Goal: Task Accomplishment & Management: Complete application form

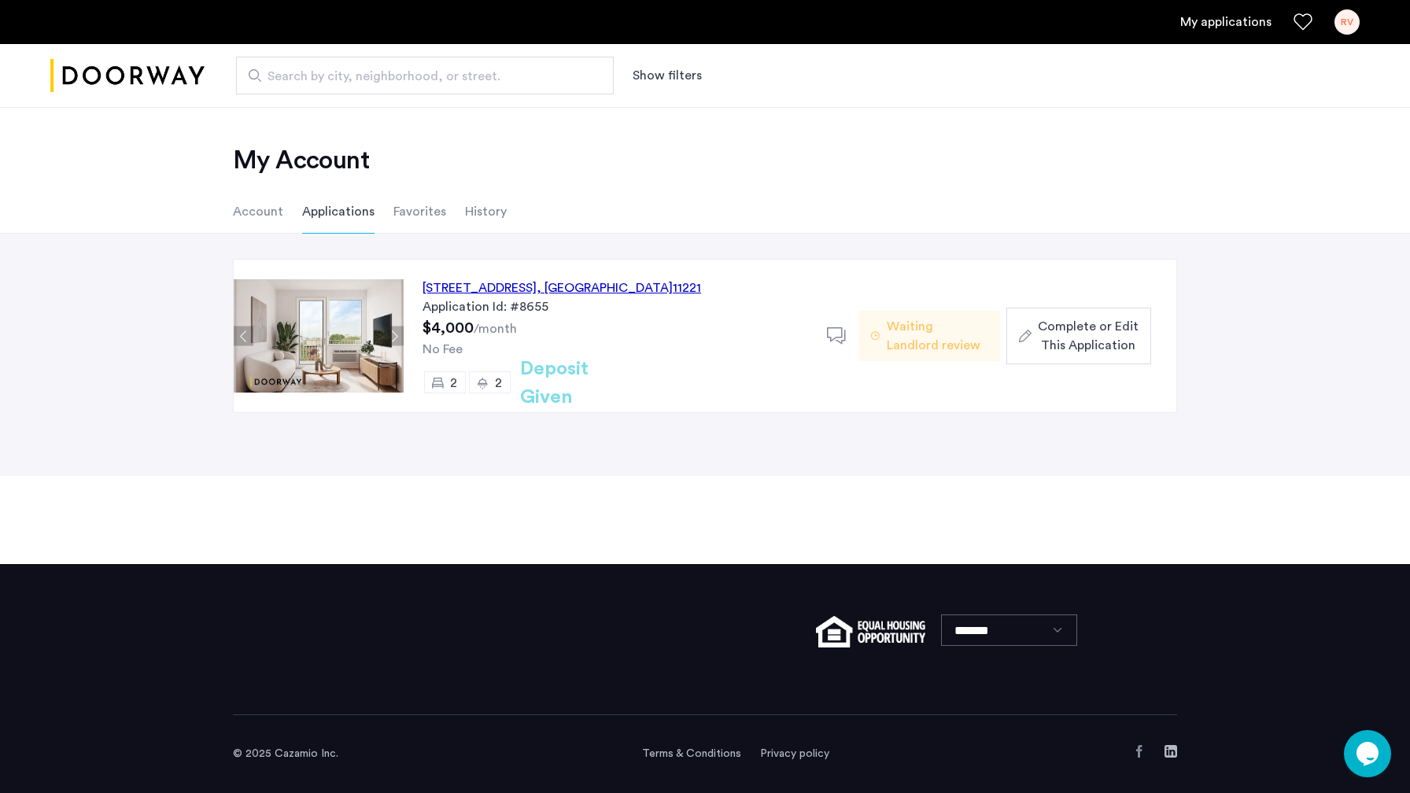
click at [1081, 331] on span "Complete or Edit This Application" at bounding box center [1087, 336] width 101 height 38
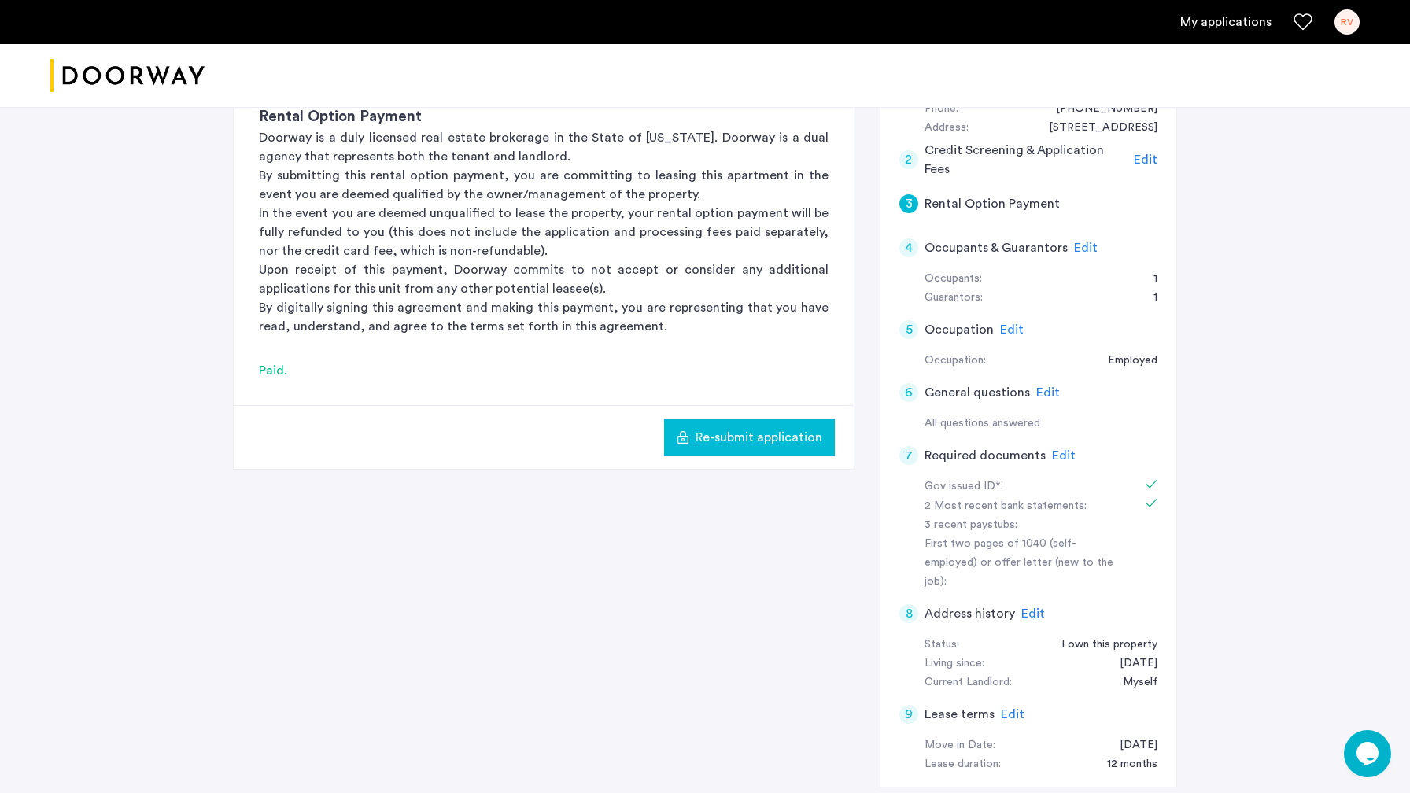
scroll to position [221, 0]
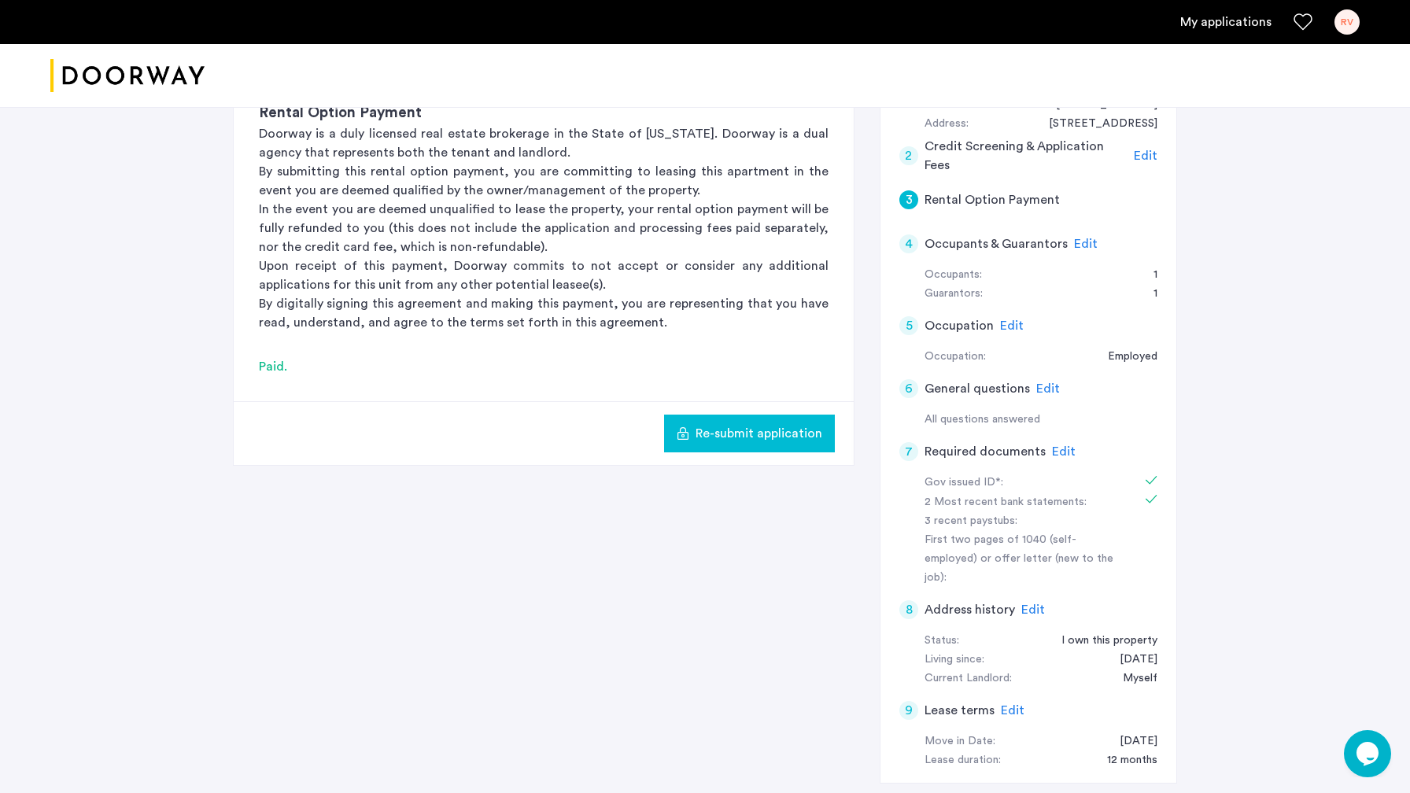
click at [1060, 449] on span "Edit" at bounding box center [1064, 451] width 24 height 13
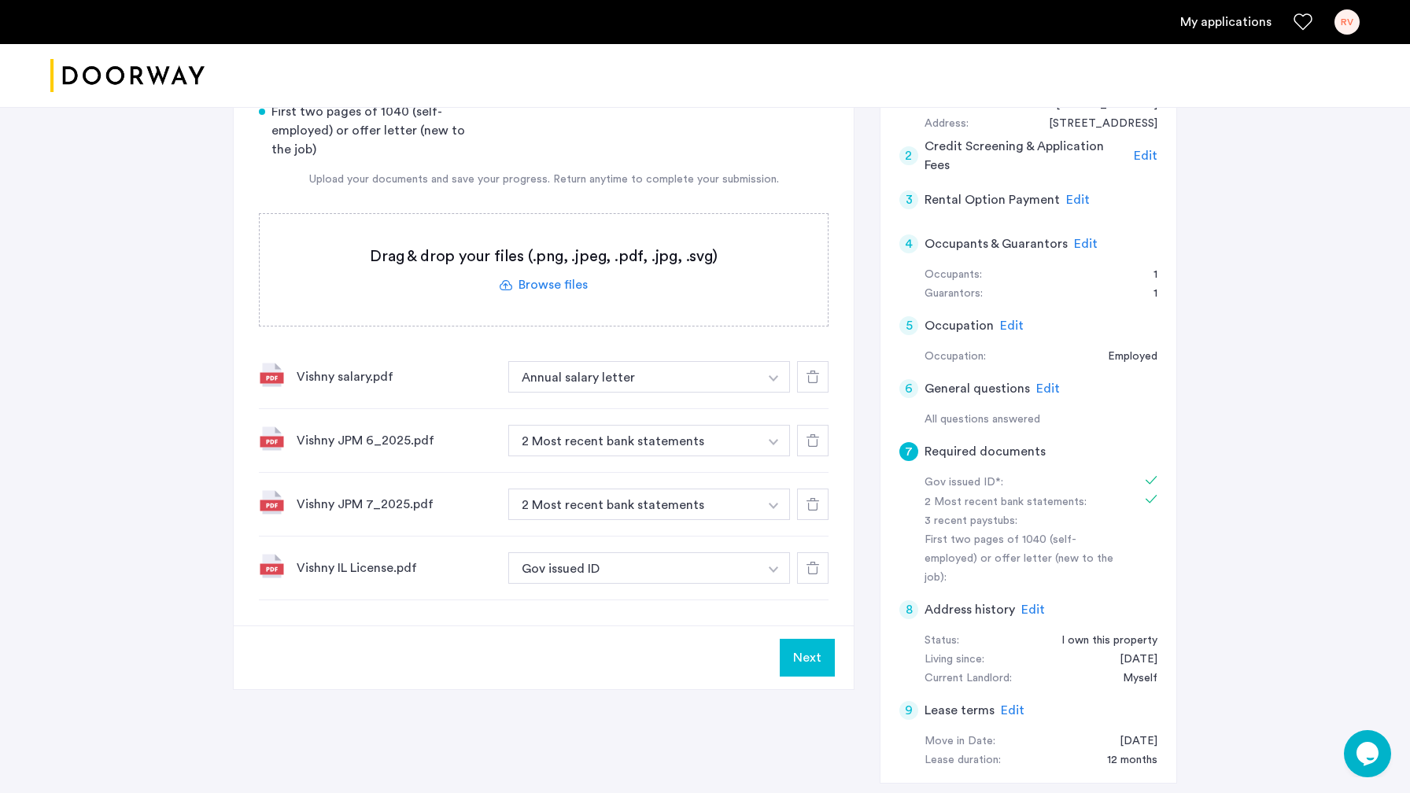
click at [536, 282] on label at bounding box center [544, 270] width 568 height 112
click at [0, 0] on input "file" at bounding box center [0, 0] width 0 height 0
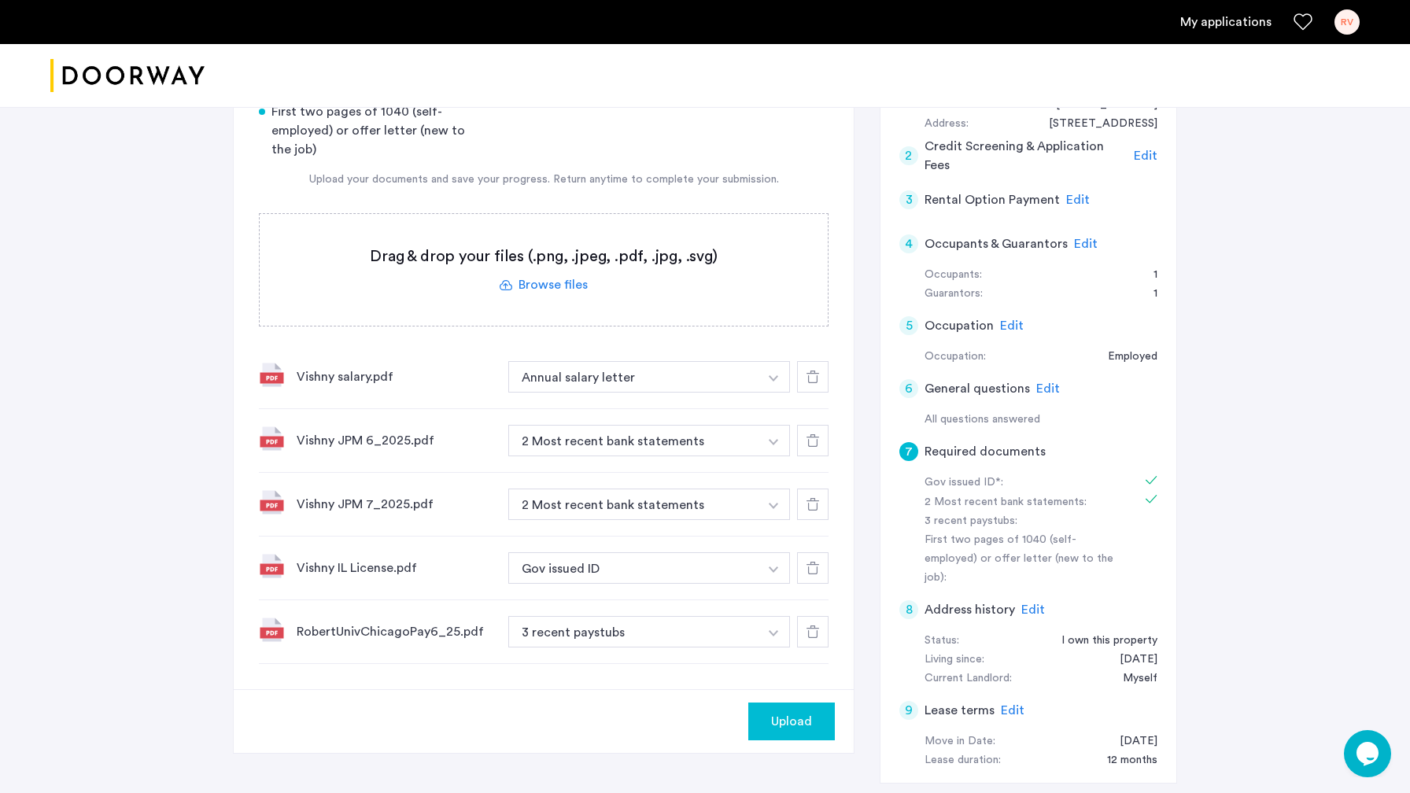
click at [795, 713] on span "Upload" at bounding box center [791, 721] width 41 height 19
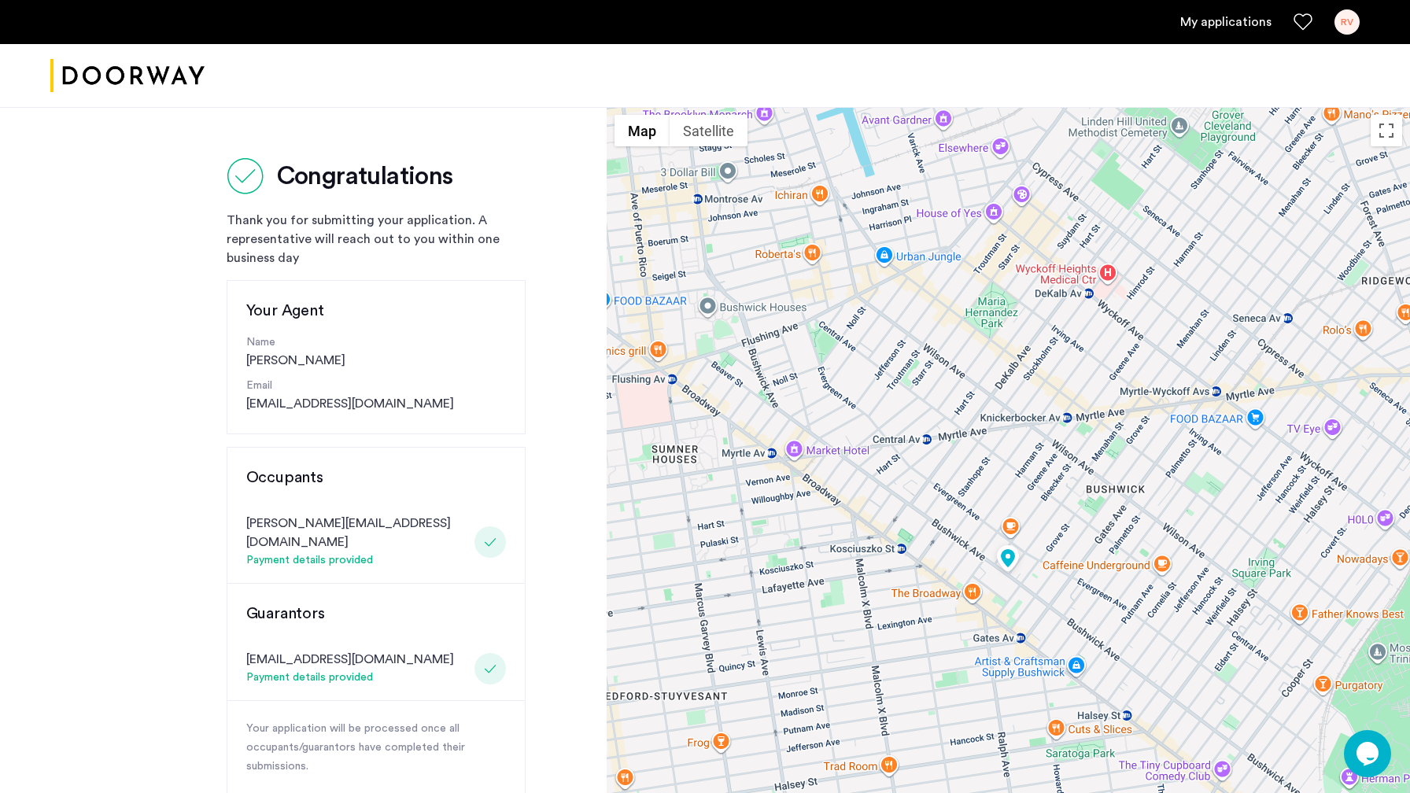
click at [1342, 24] on div "RV" at bounding box center [1346, 21] width 25 height 25
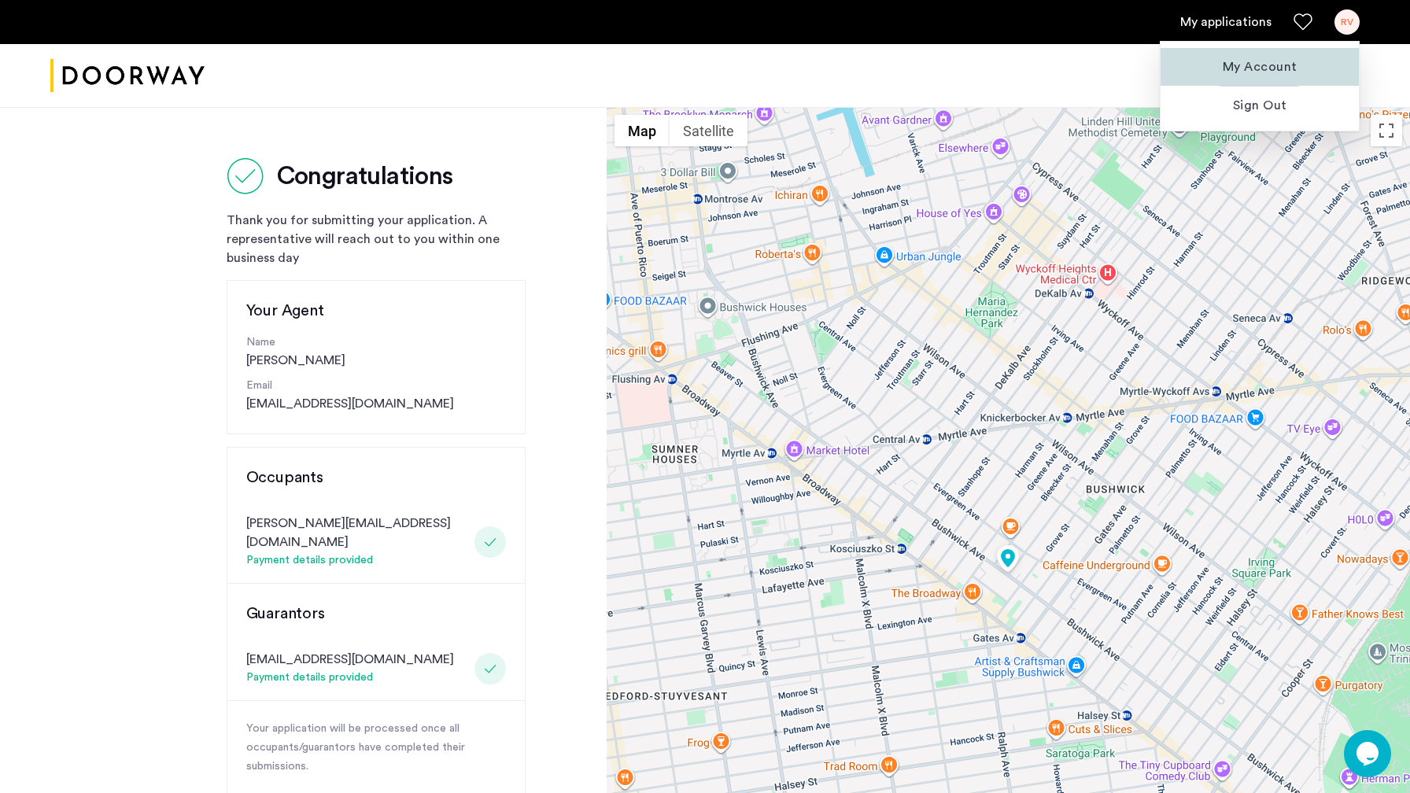
click at [1294, 62] on span "My Account" at bounding box center [1259, 66] width 173 height 19
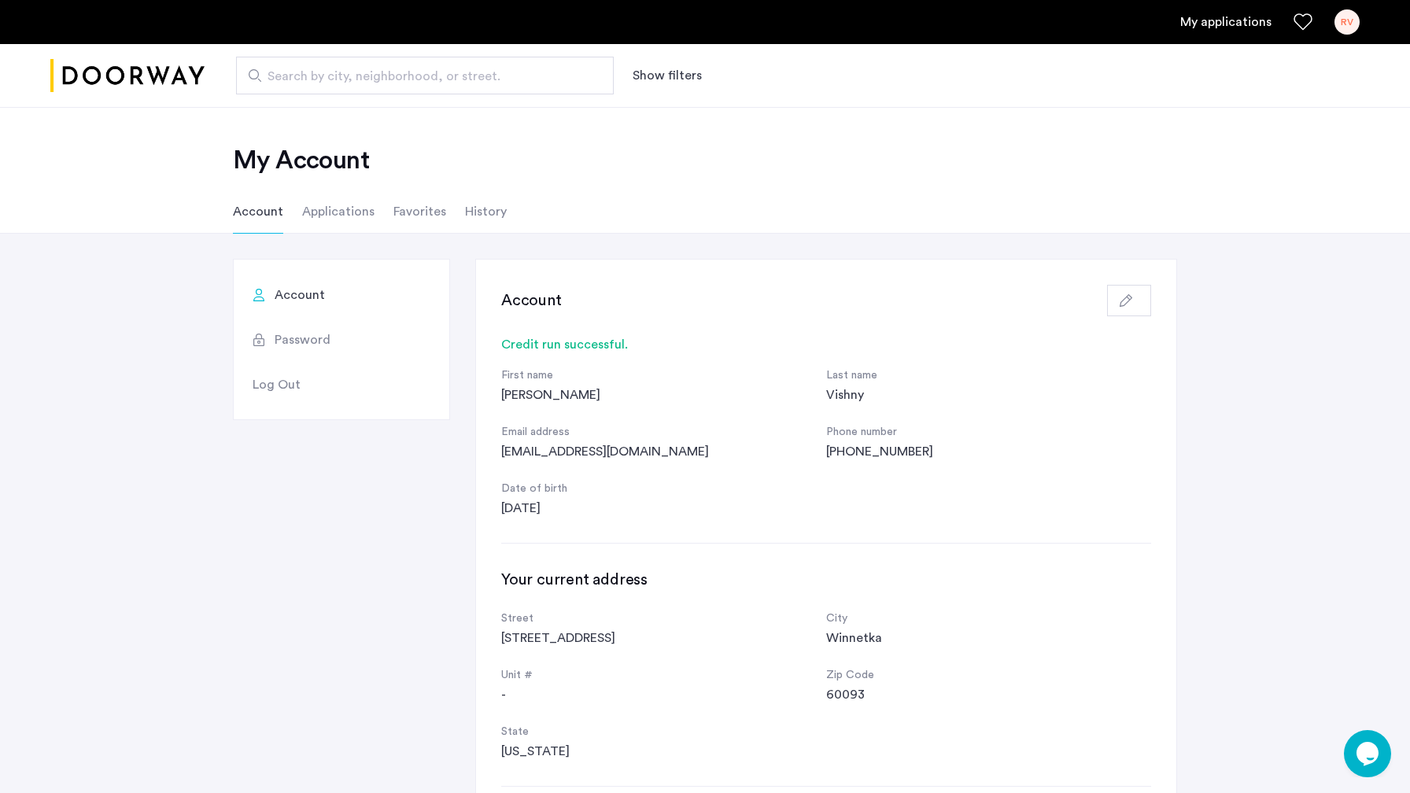
click at [333, 219] on li "Applications" at bounding box center [338, 212] width 72 height 44
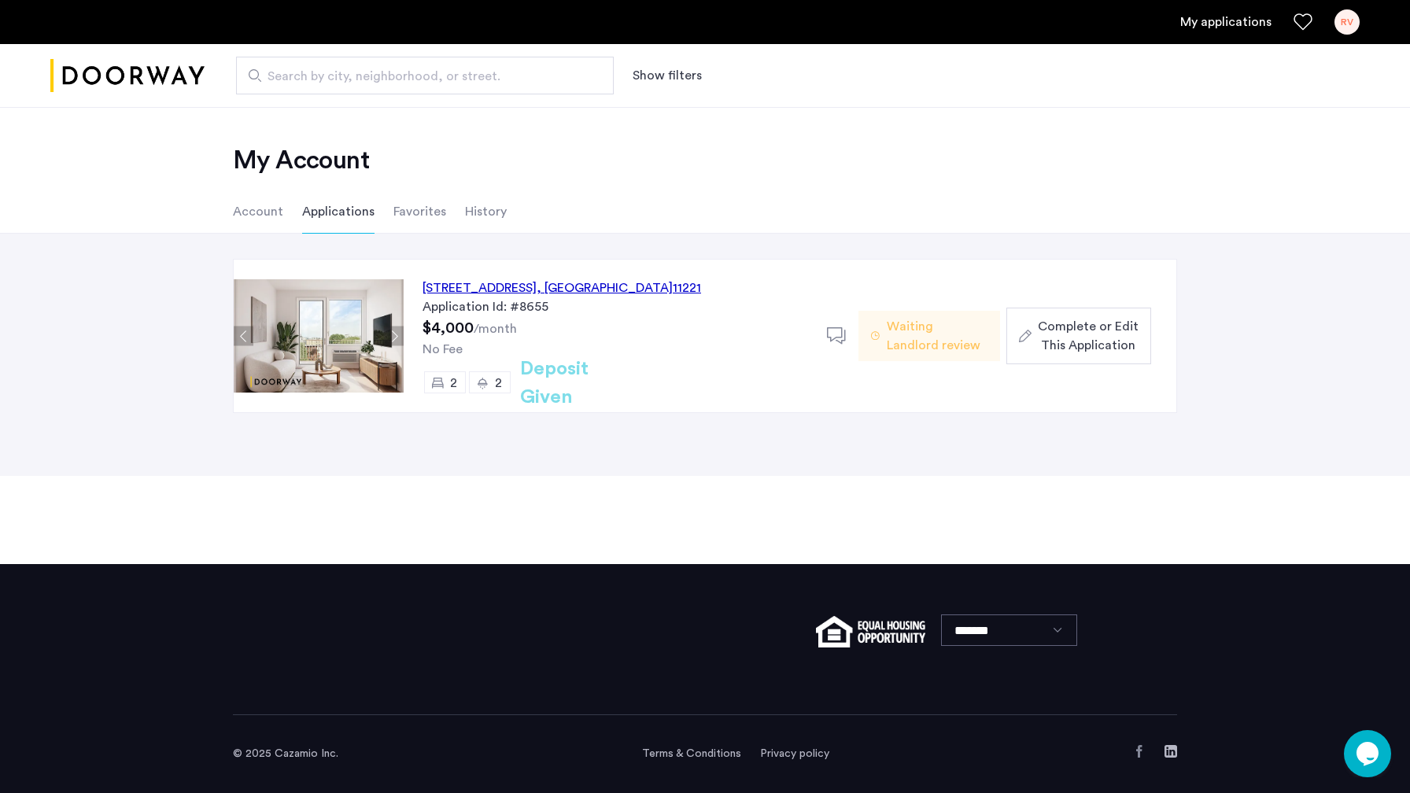
click at [1074, 333] on span "Complete or Edit This Application" at bounding box center [1087, 336] width 101 height 38
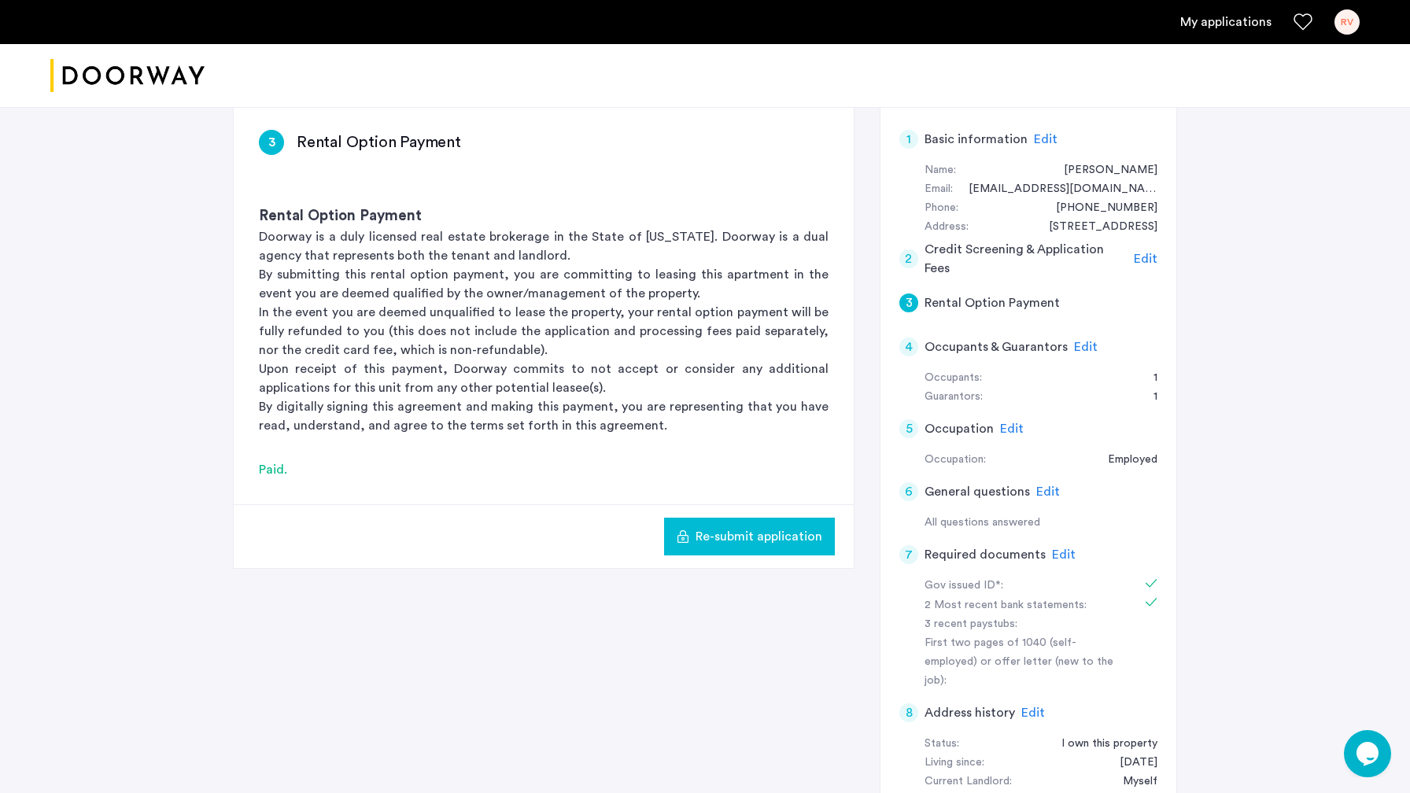
scroll to position [131, 0]
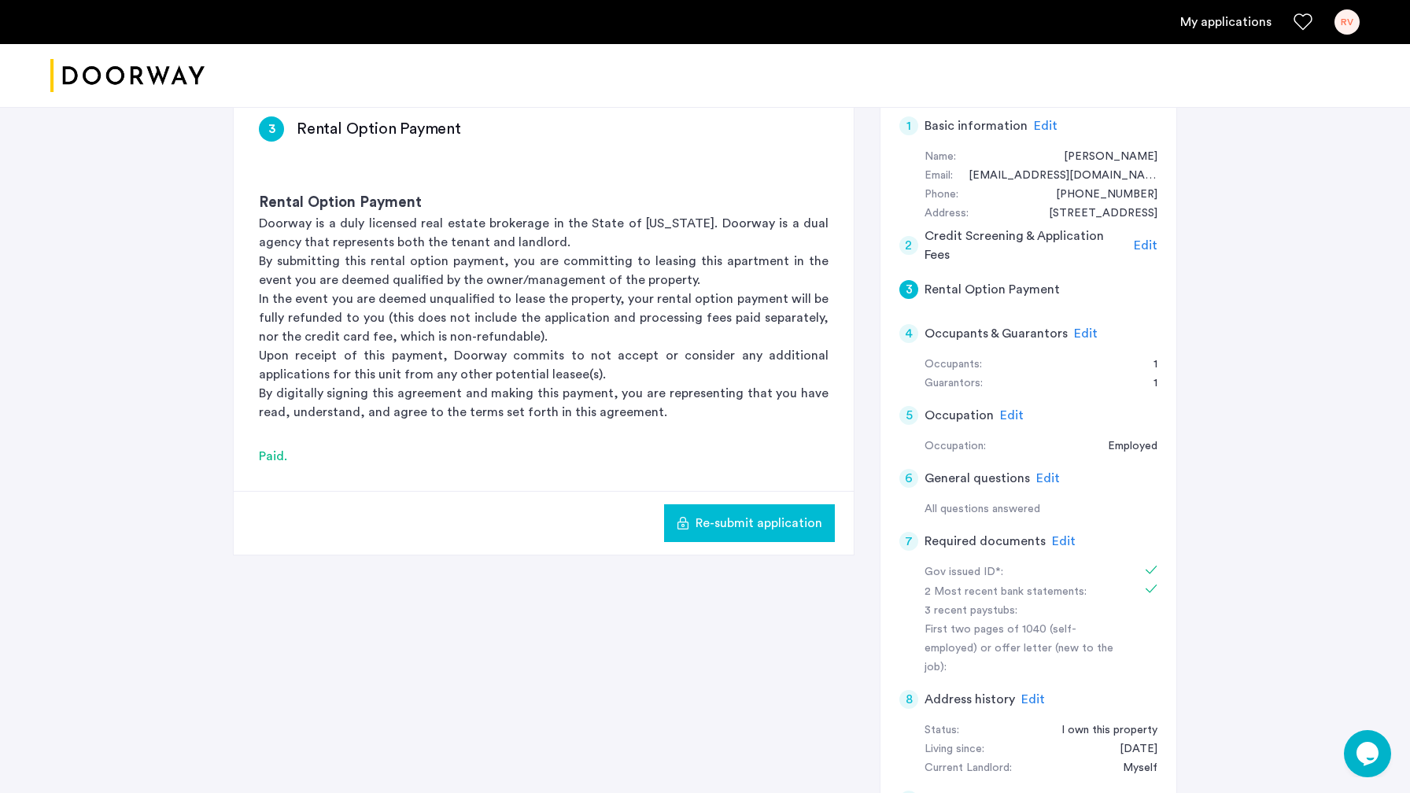
click at [1055, 541] on span "Edit" at bounding box center [1064, 541] width 24 height 13
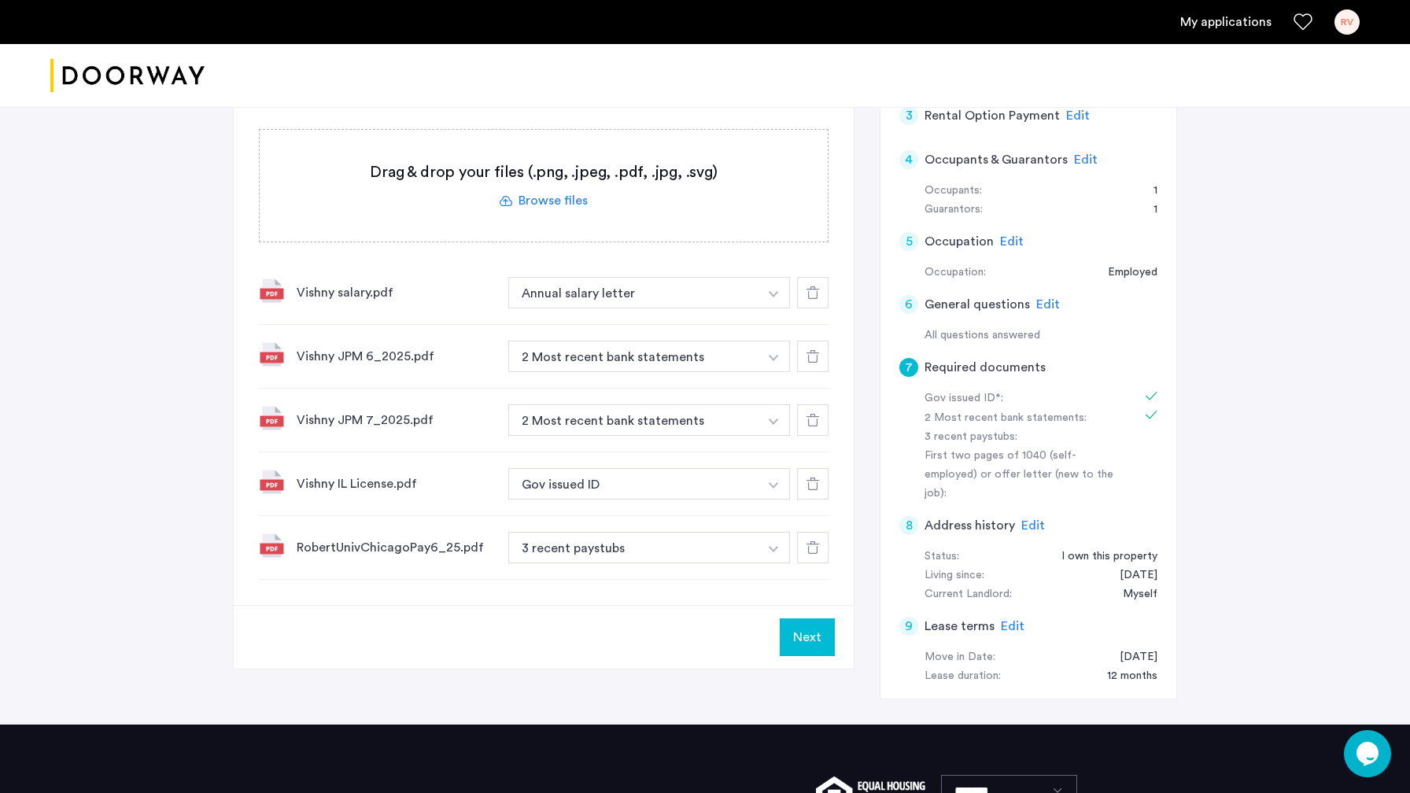
scroll to position [311, 0]
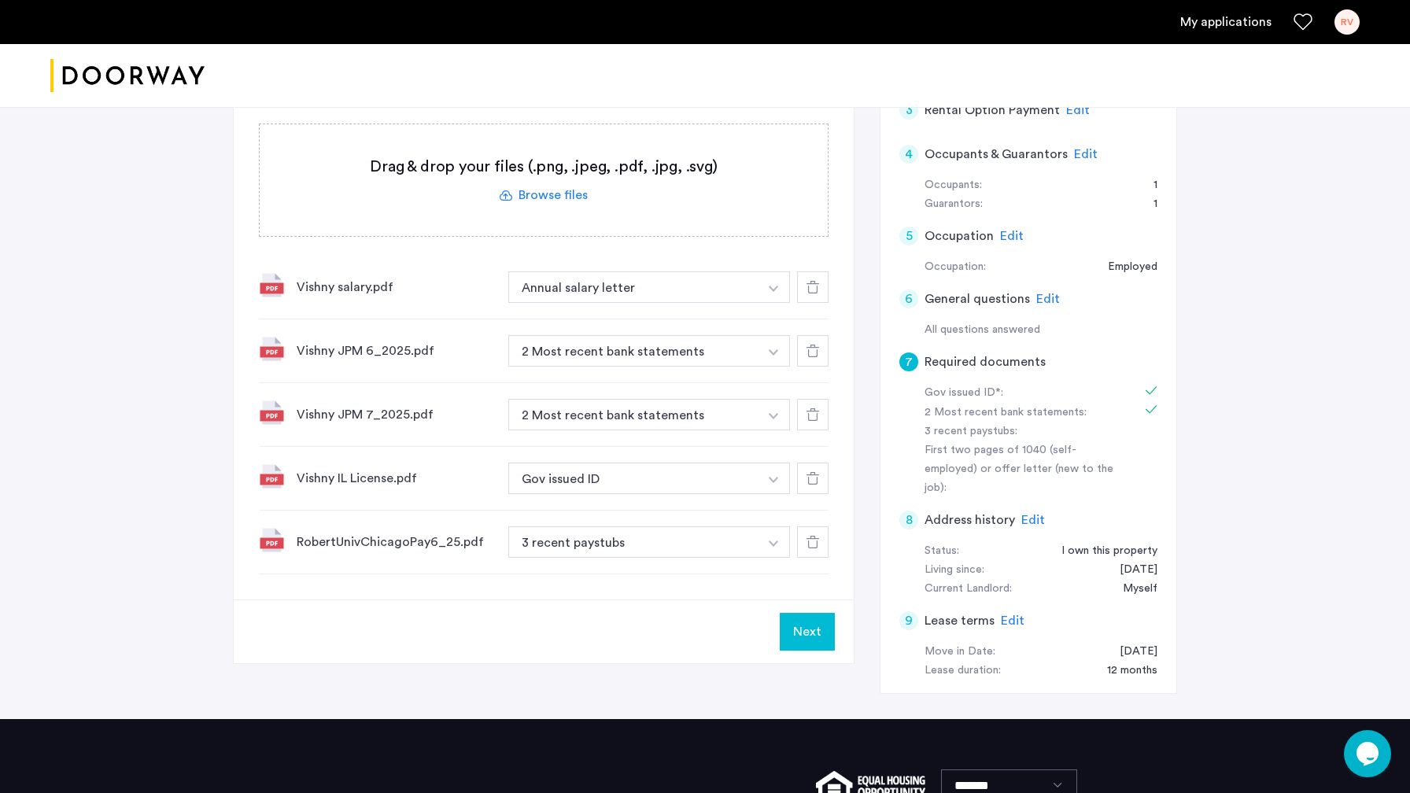
click at [810, 632] on button "Next" at bounding box center [806, 632] width 55 height 38
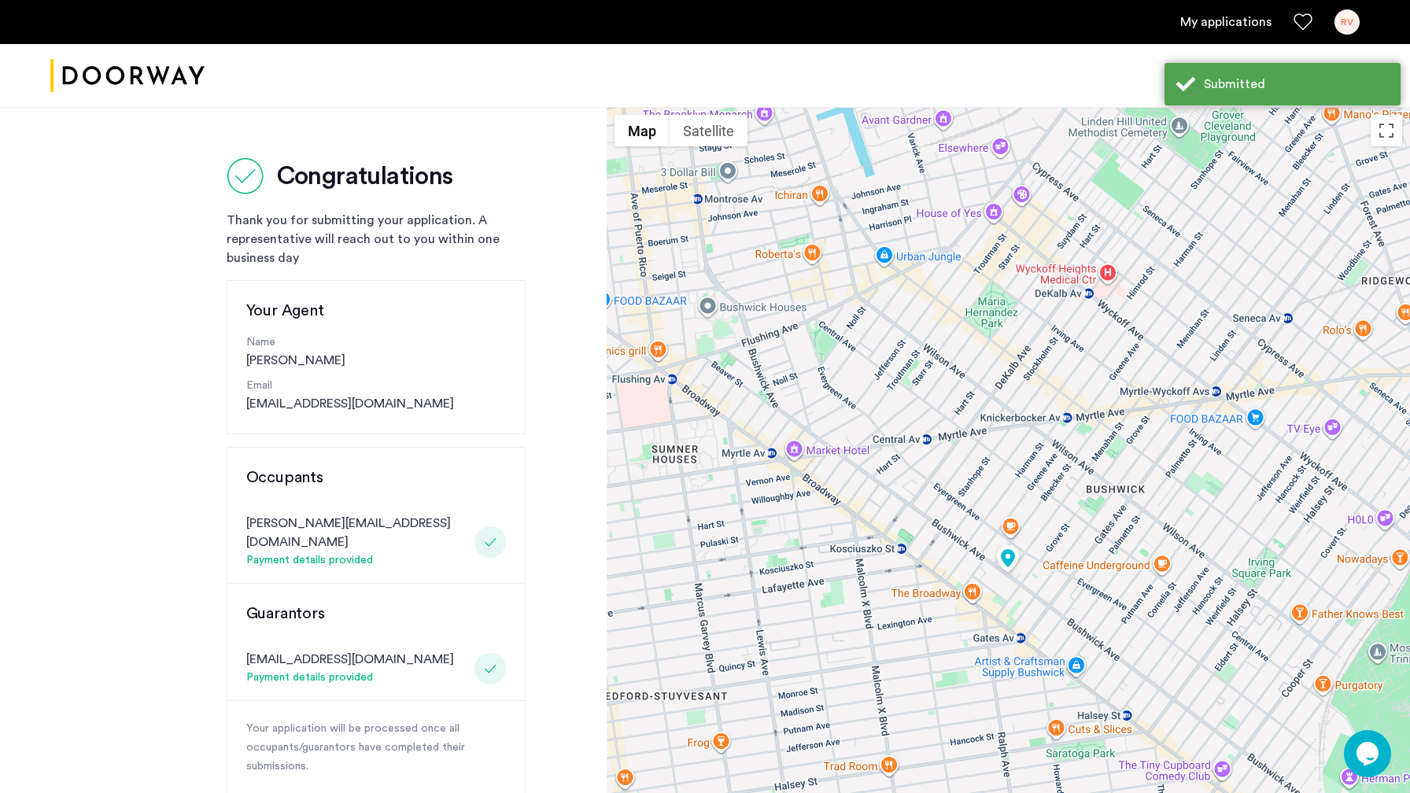
click at [1347, 24] on div "RV" at bounding box center [1346, 21] width 25 height 25
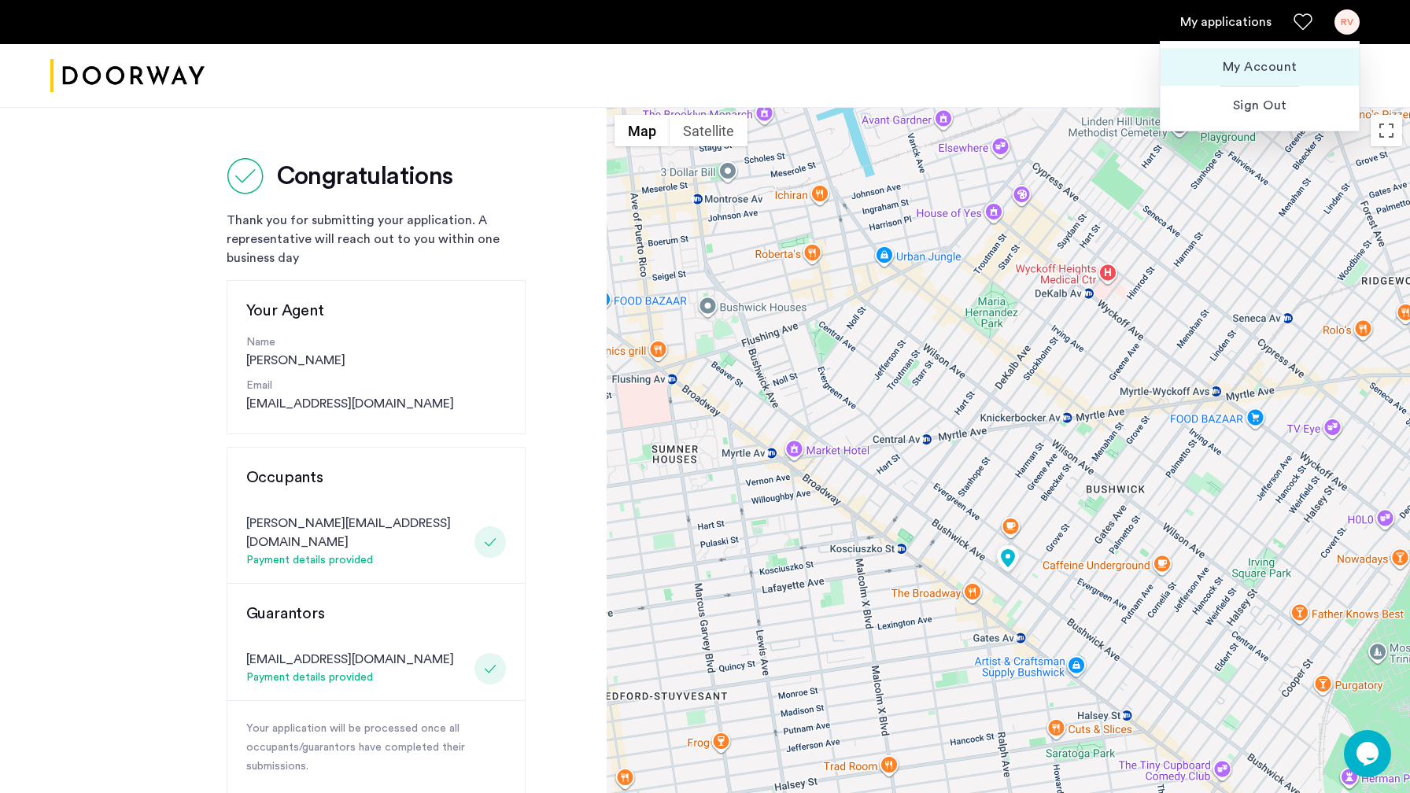
click at [1278, 75] on span "My Account" at bounding box center [1259, 66] width 173 height 19
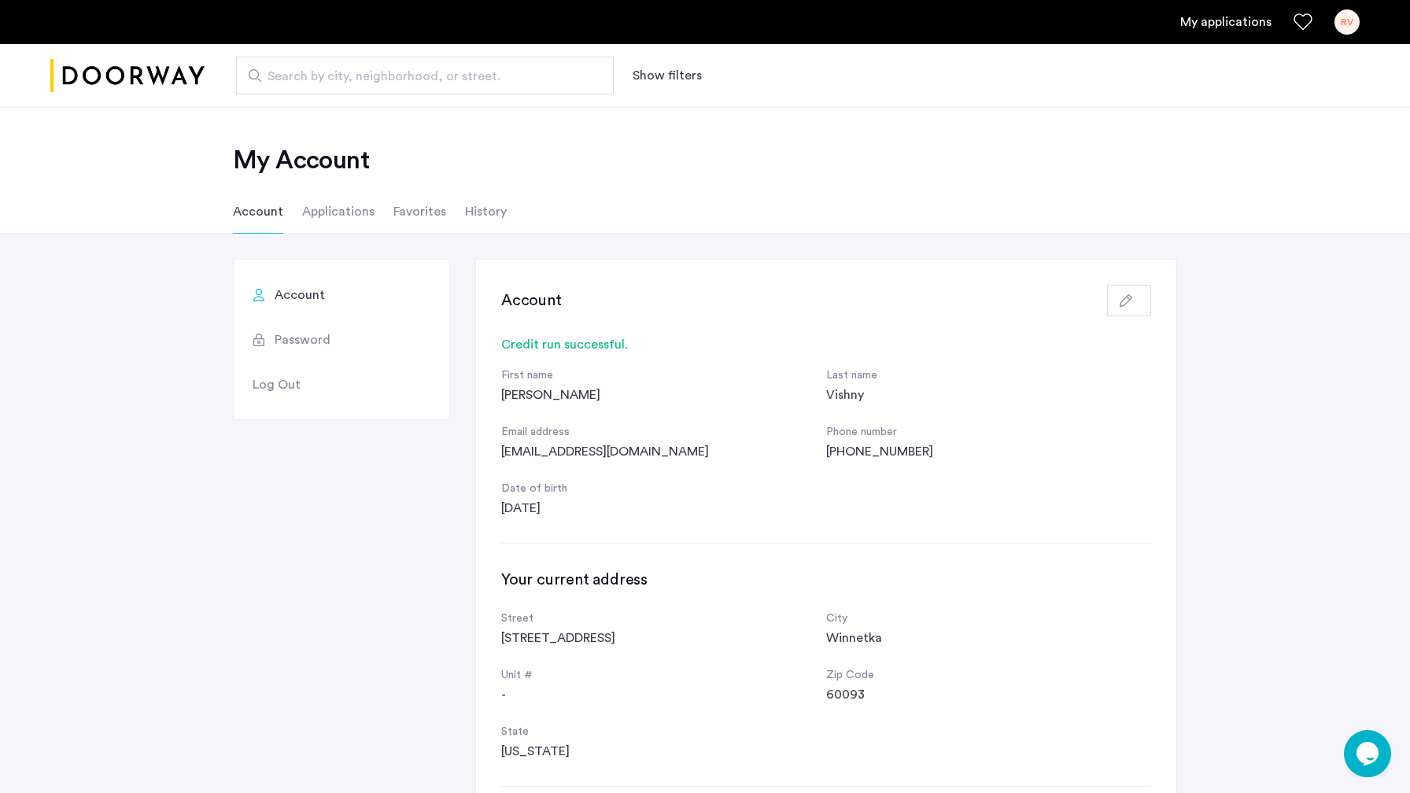
click at [351, 209] on li "Applications" at bounding box center [338, 212] width 72 height 44
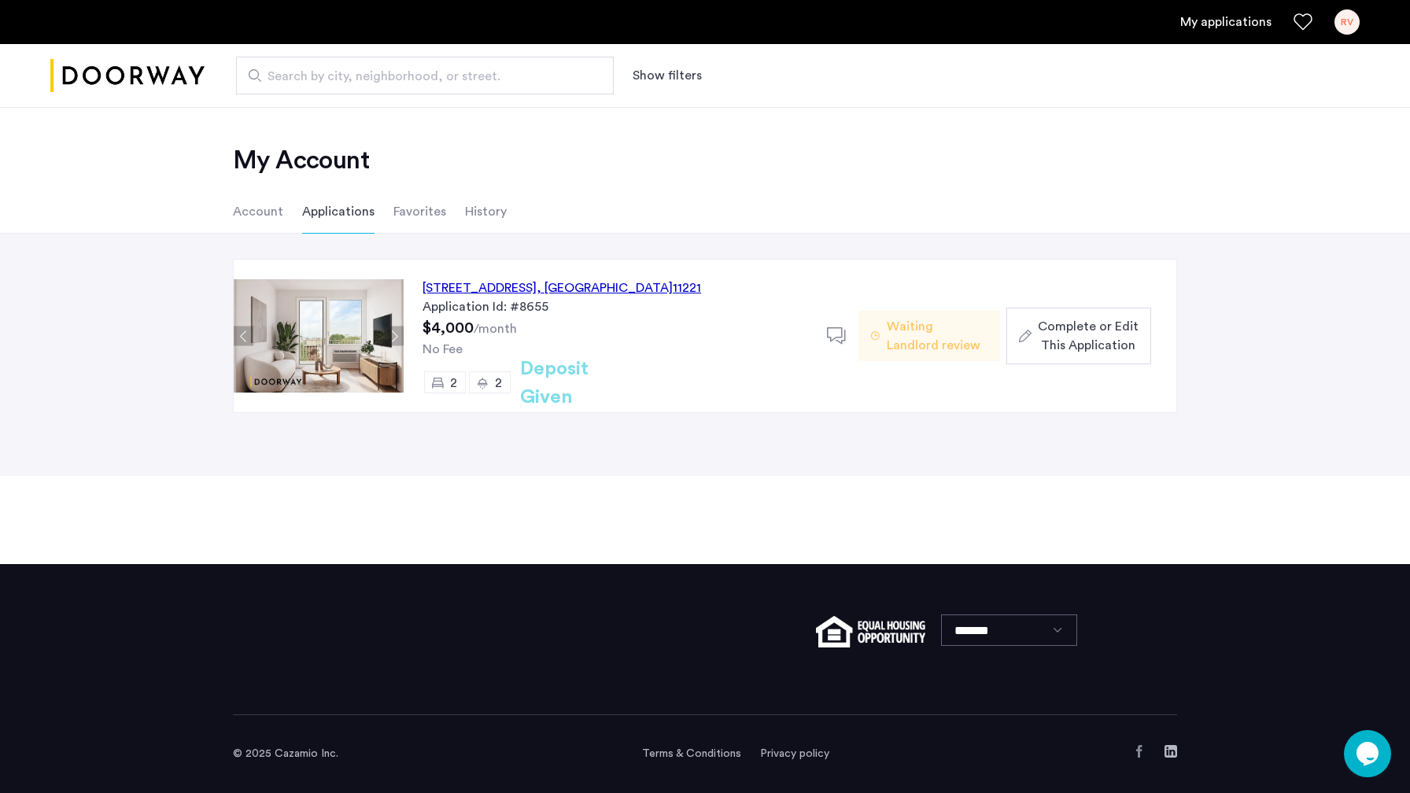
click at [1084, 333] on span "Complete or Edit This Application" at bounding box center [1087, 336] width 101 height 38
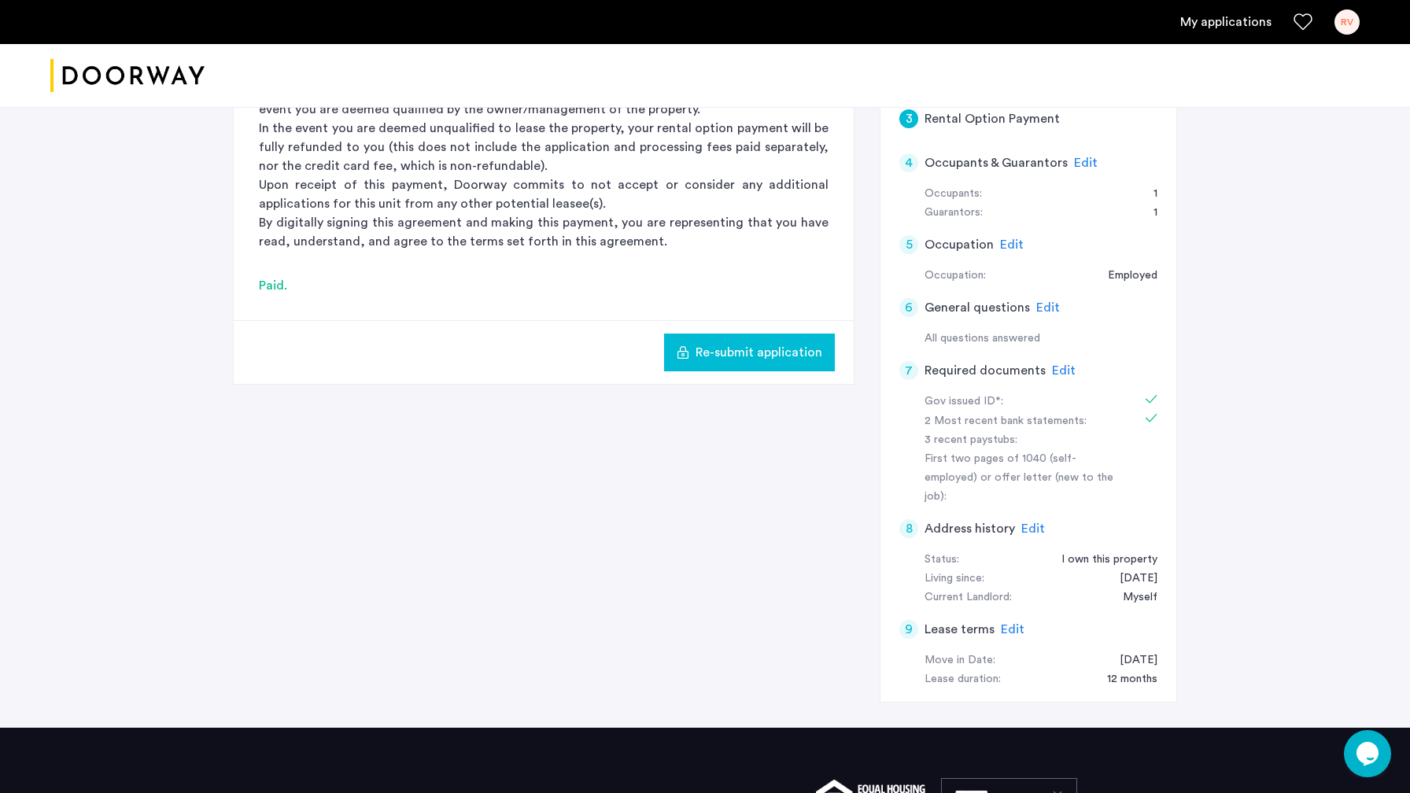
scroll to position [319, 0]
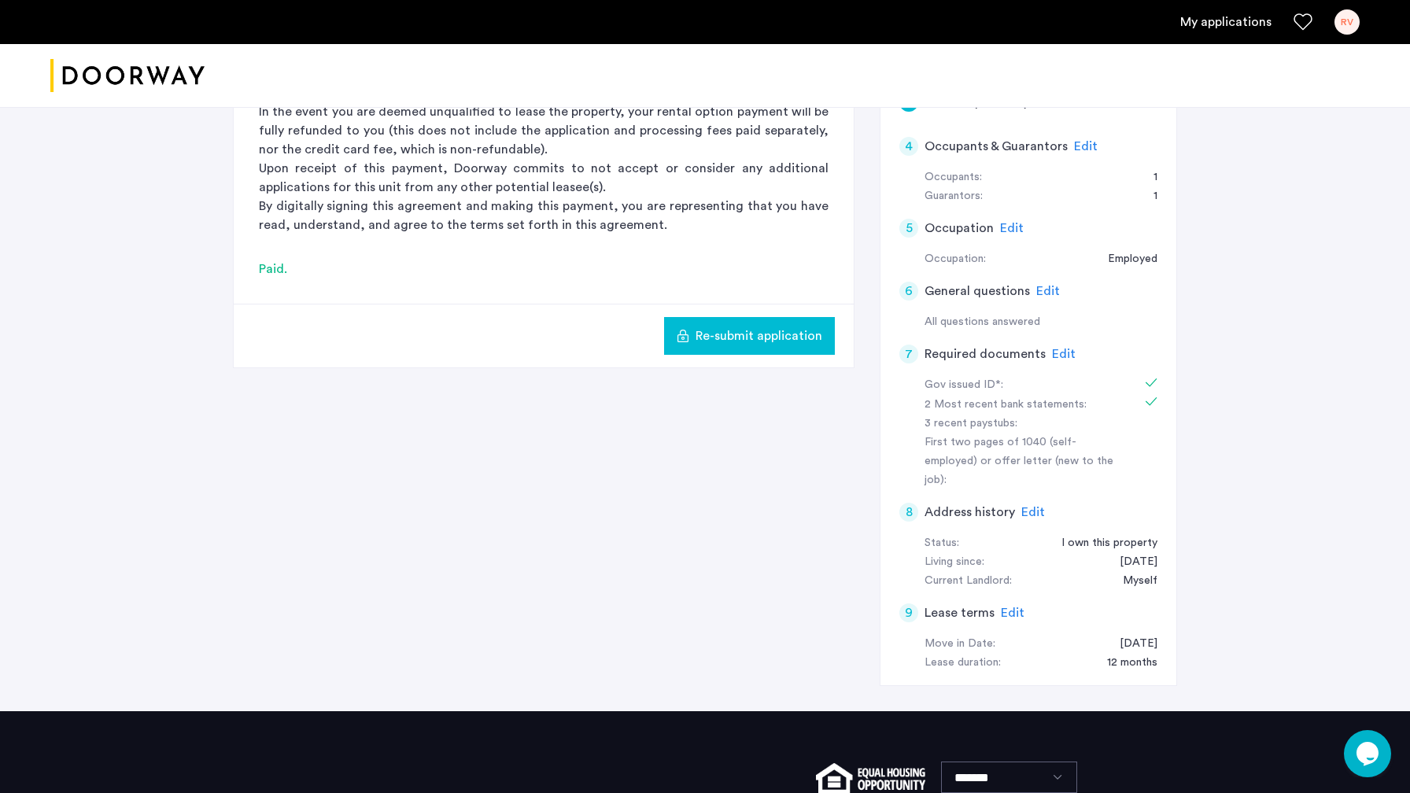
click at [1060, 355] on span "Edit" at bounding box center [1064, 354] width 24 height 13
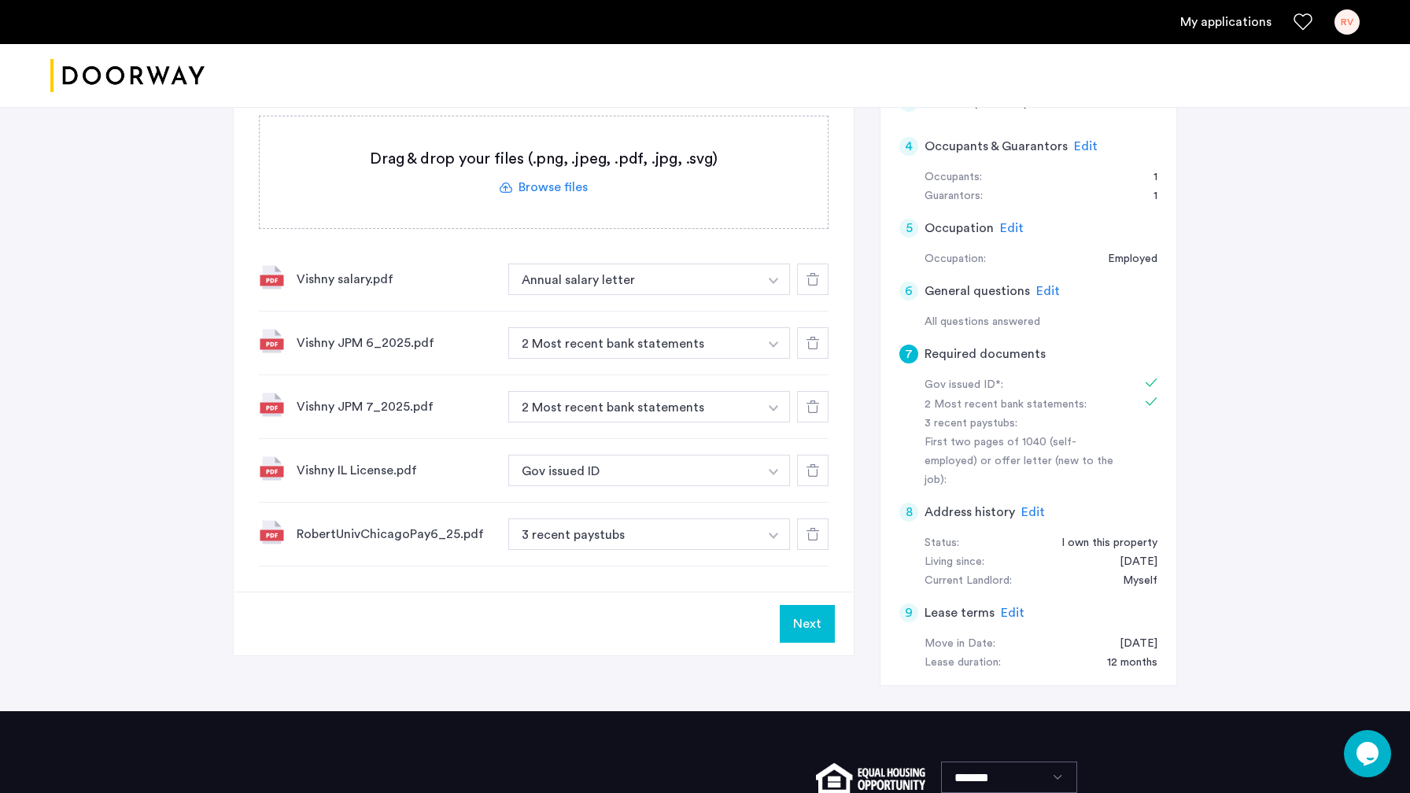
click at [580, 186] on label at bounding box center [544, 172] width 568 height 112
click at [0, 0] on input "file" at bounding box center [0, 0] width 0 height 0
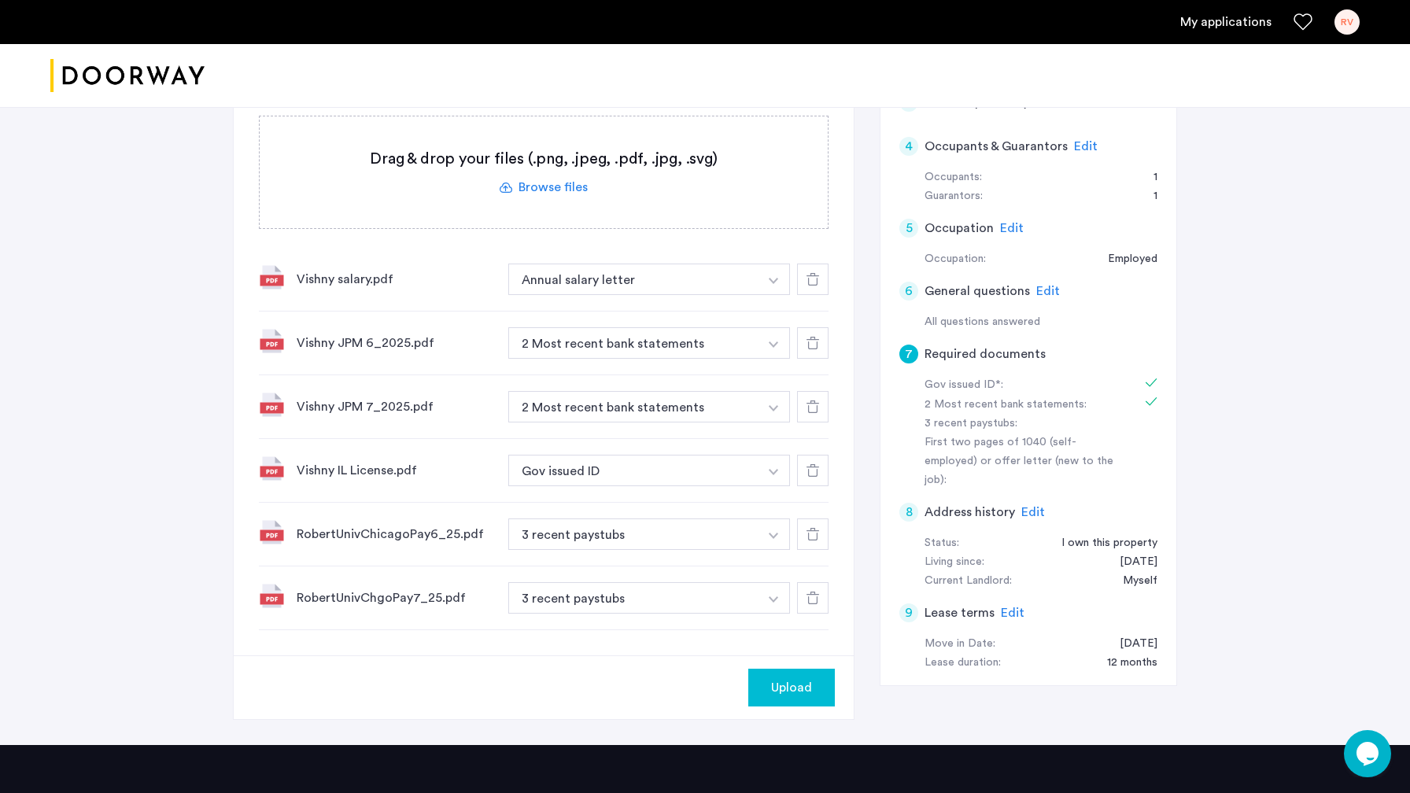
click at [799, 691] on span "Upload" at bounding box center [791, 687] width 41 height 19
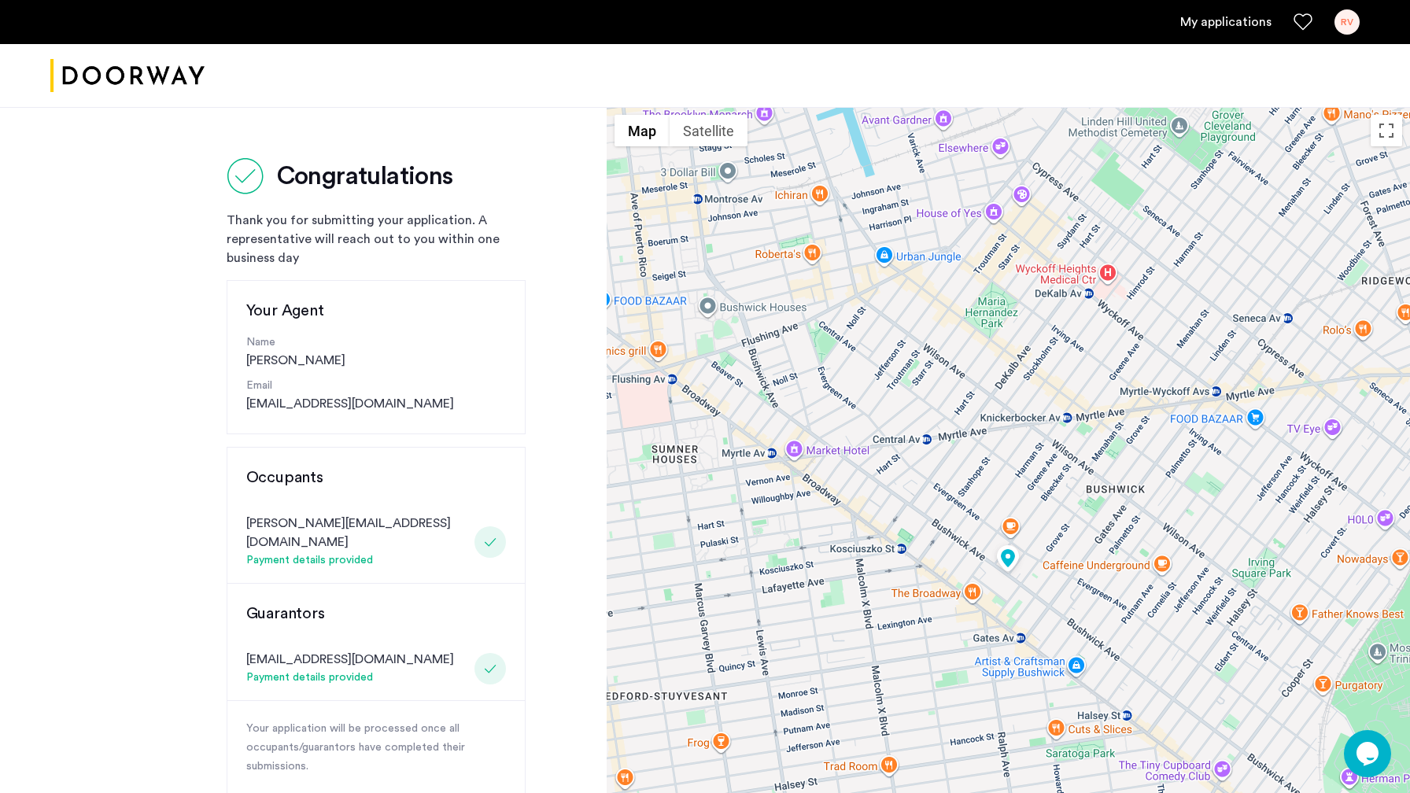
click at [1251, 24] on link "My applications" at bounding box center [1225, 22] width 91 height 19
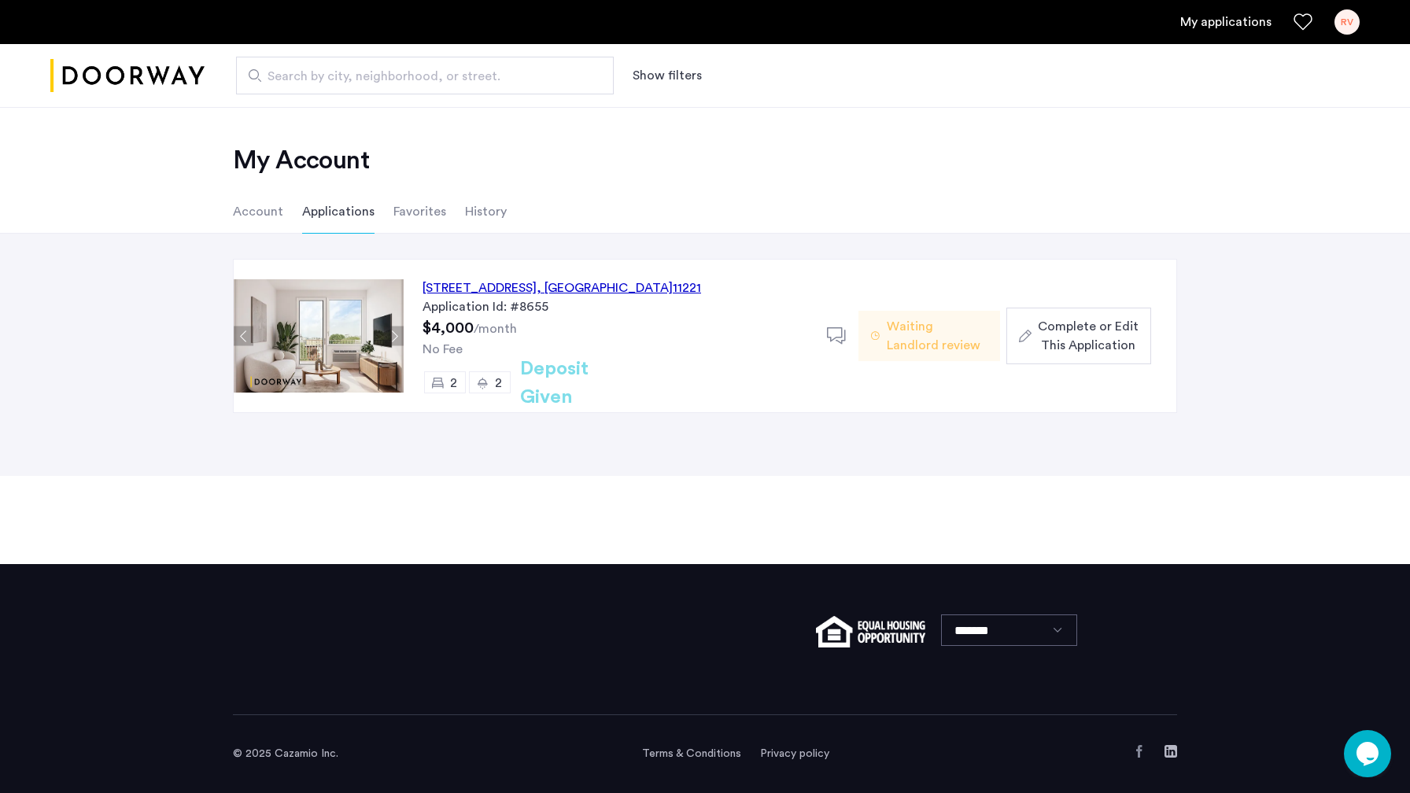
click at [1092, 335] on span "Complete or Edit This Application" at bounding box center [1087, 336] width 101 height 38
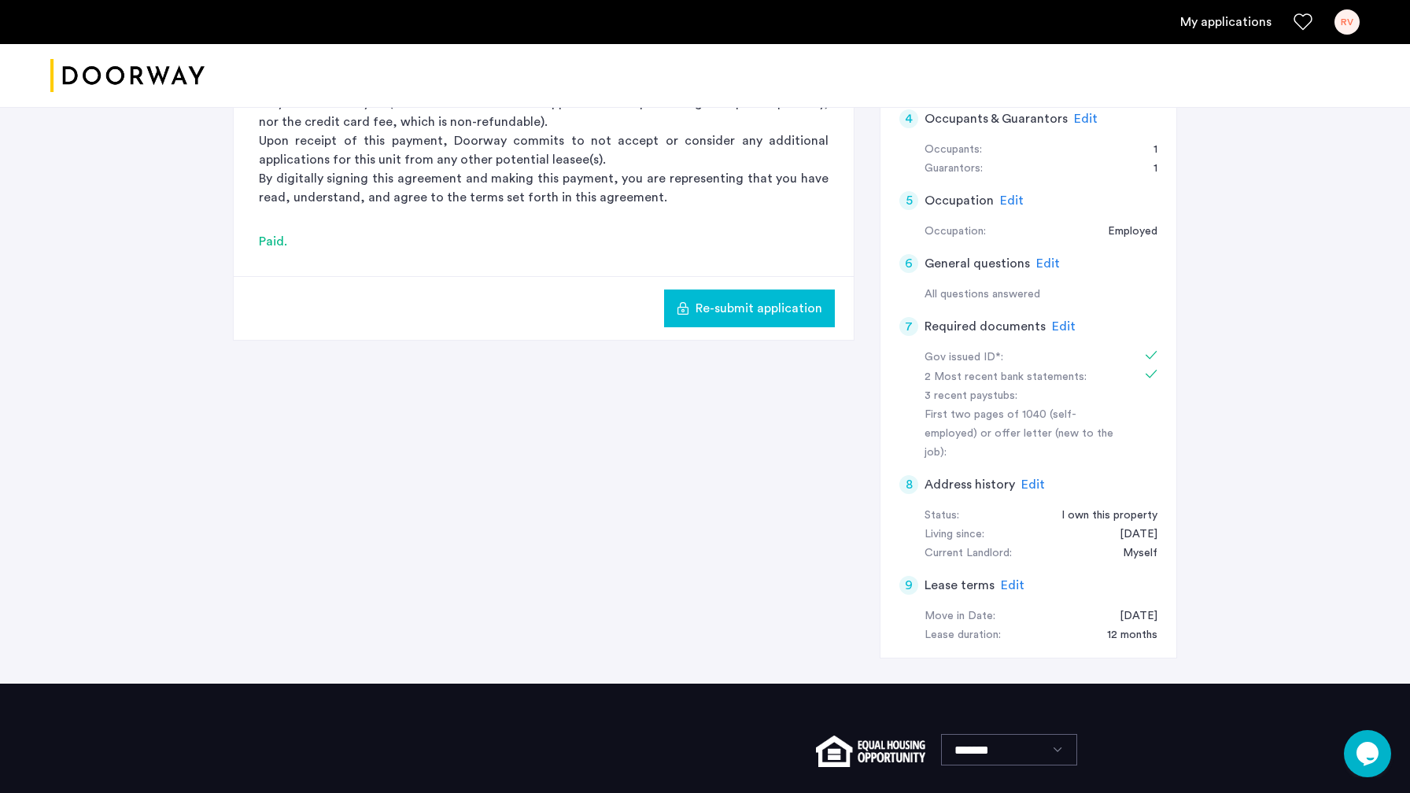
scroll to position [354, 0]
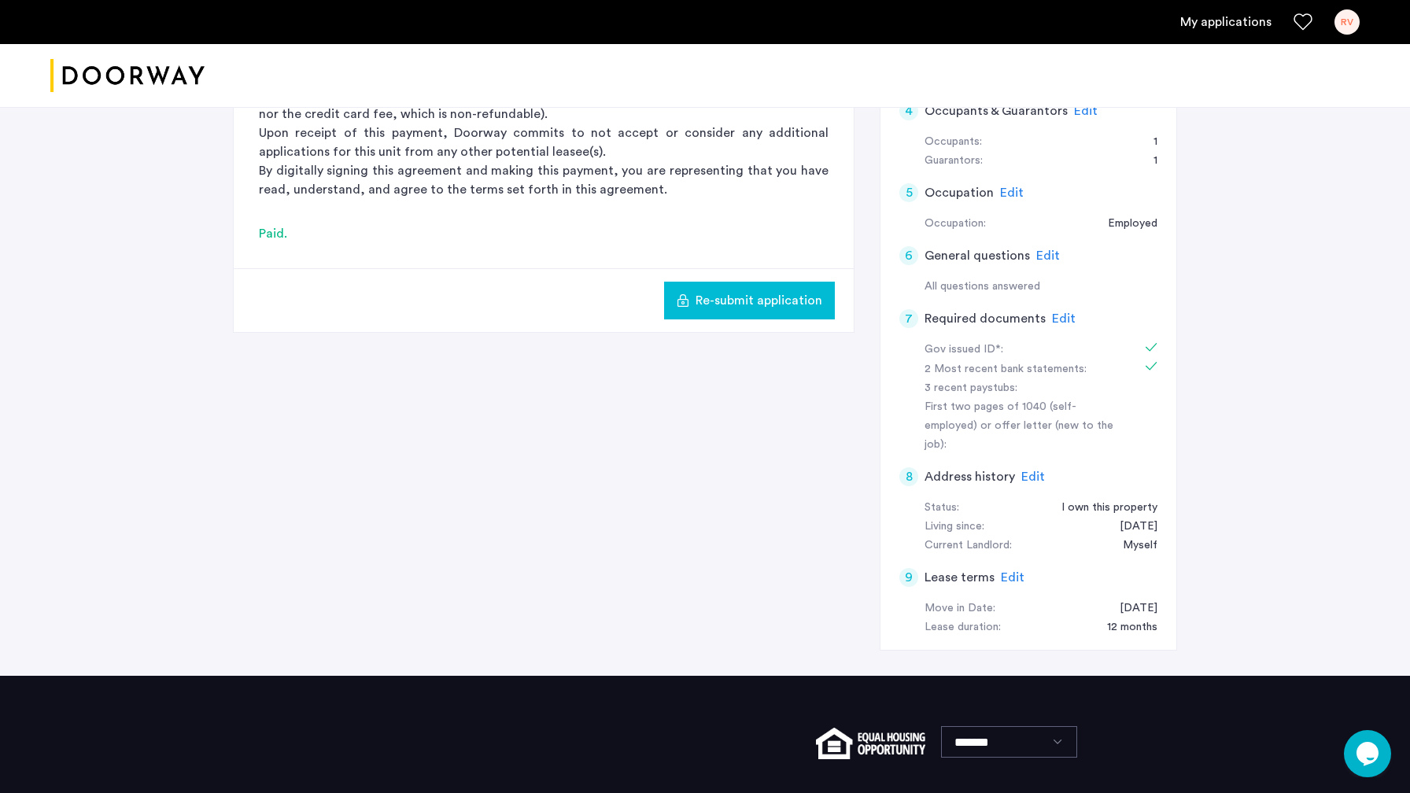
click at [1060, 318] on span "Edit" at bounding box center [1064, 318] width 24 height 13
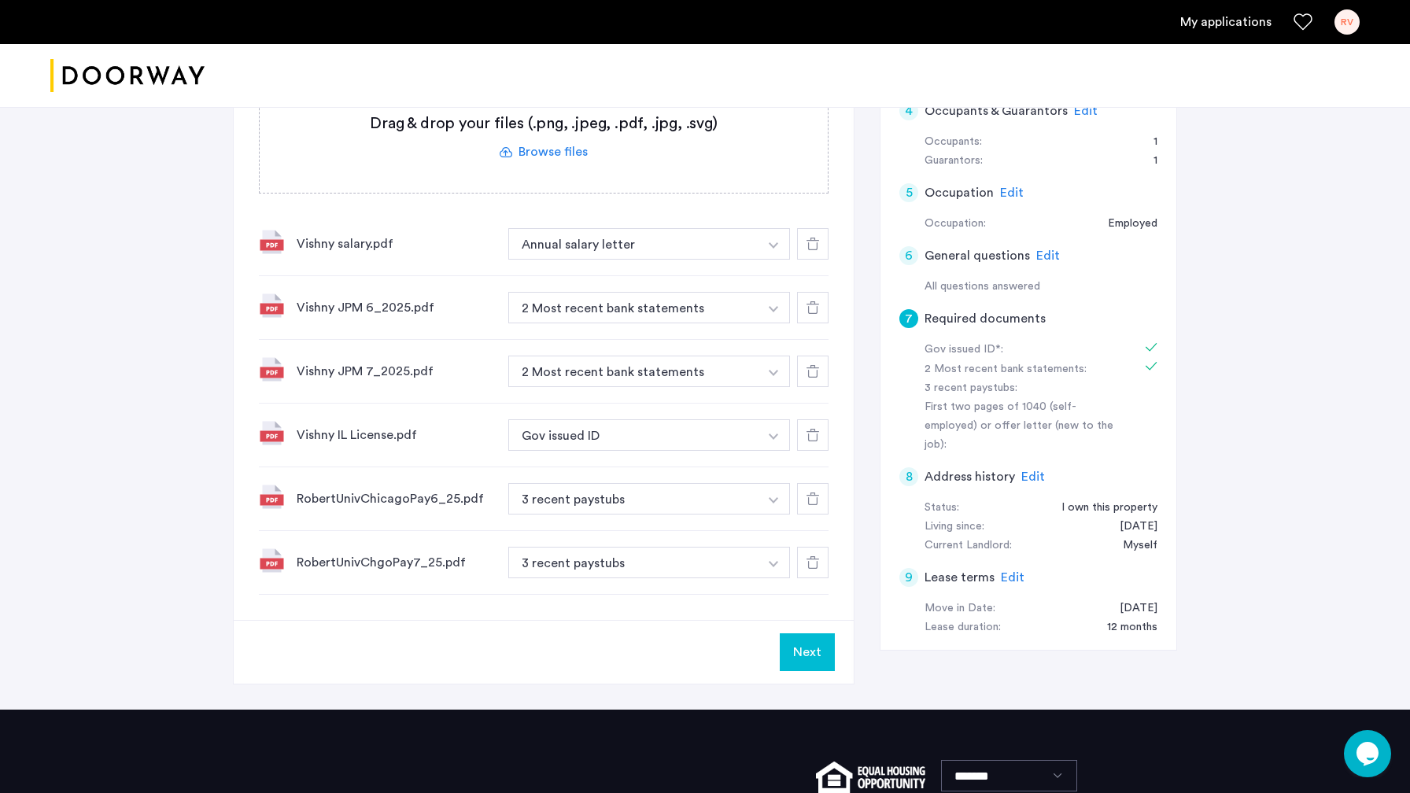
click at [574, 123] on label at bounding box center [544, 137] width 568 height 112
click at [0, 0] on input "file" at bounding box center [0, 0] width 0 height 0
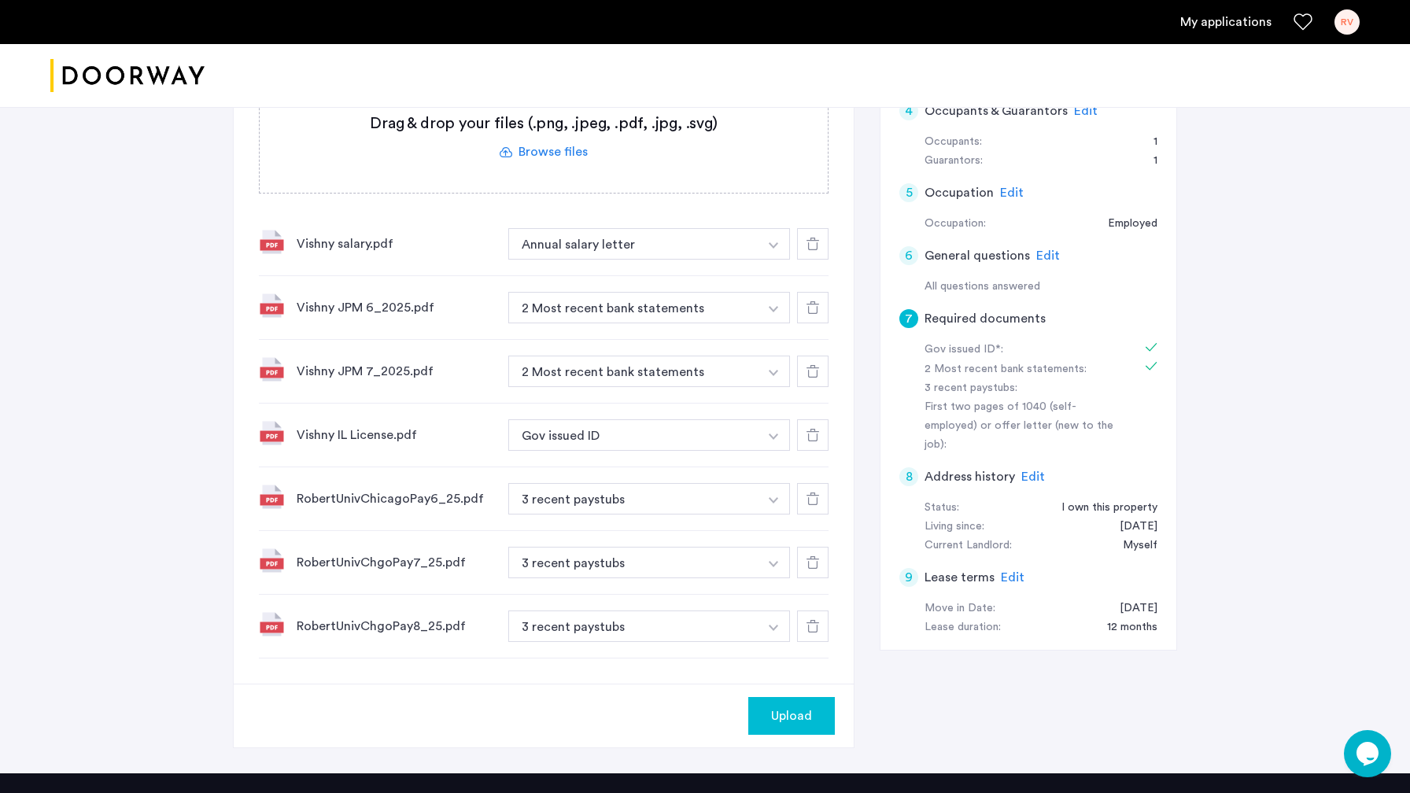
click at [792, 722] on span "Upload" at bounding box center [791, 715] width 41 height 19
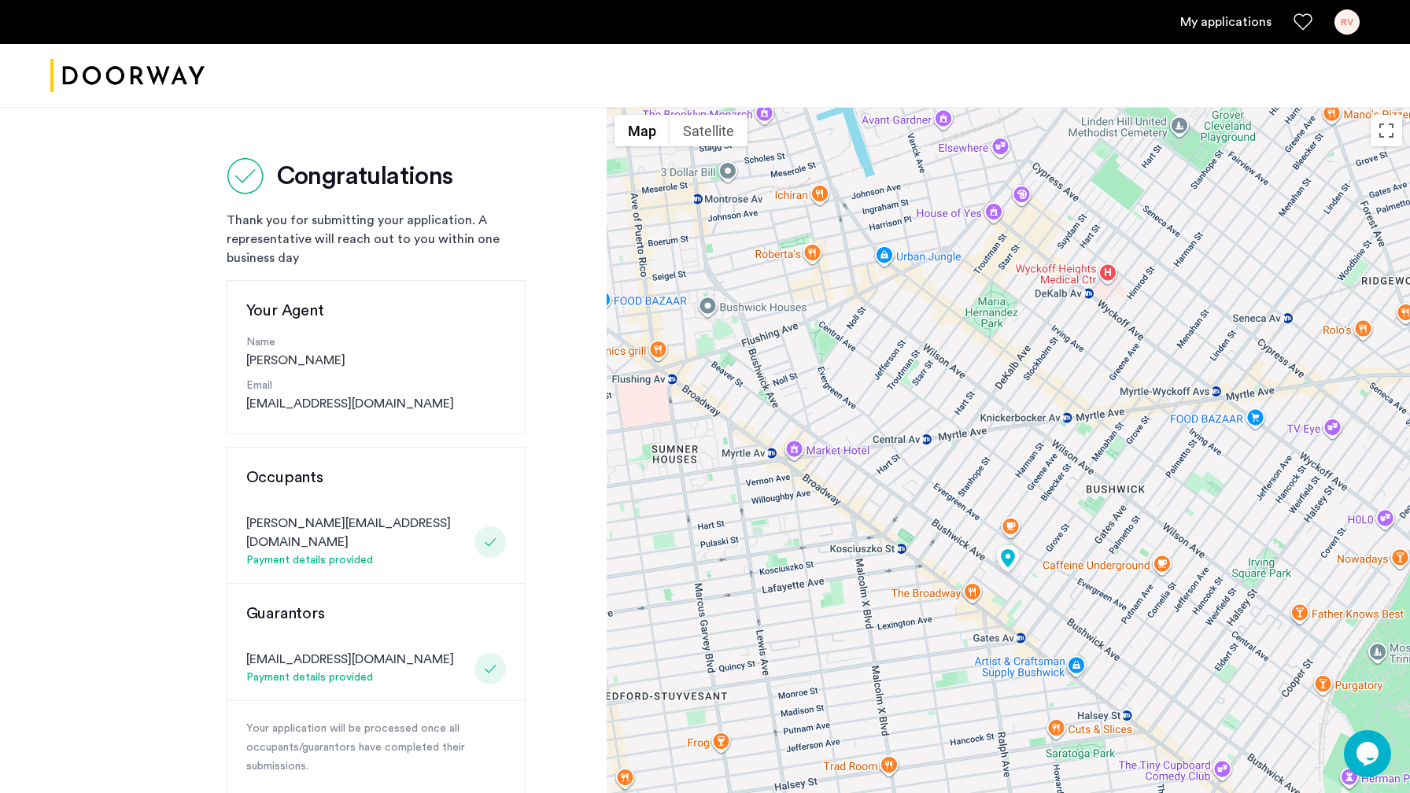
click at [1236, 23] on link "My applications" at bounding box center [1225, 22] width 91 height 19
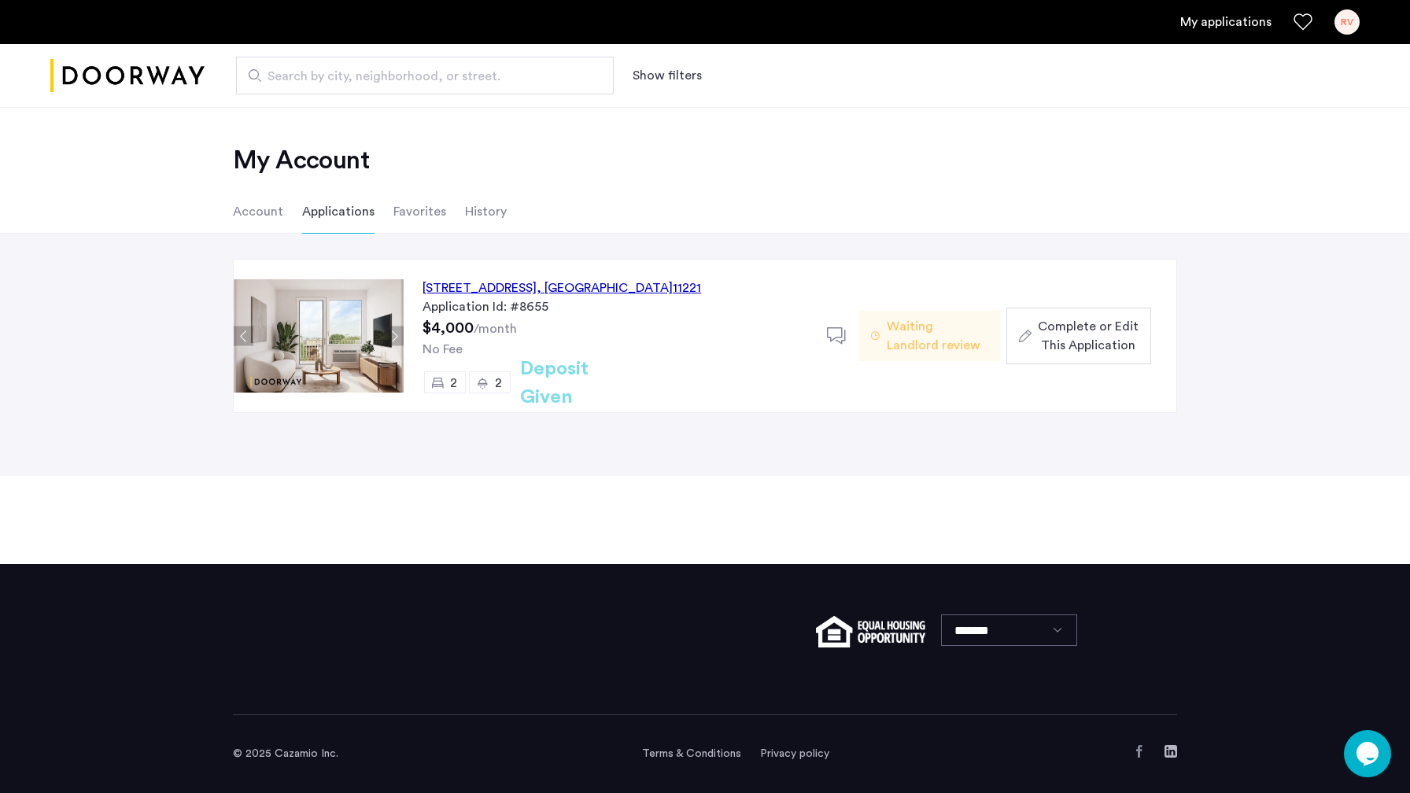
click at [1122, 330] on span "Complete or Edit This Application" at bounding box center [1087, 336] width 101 height 38
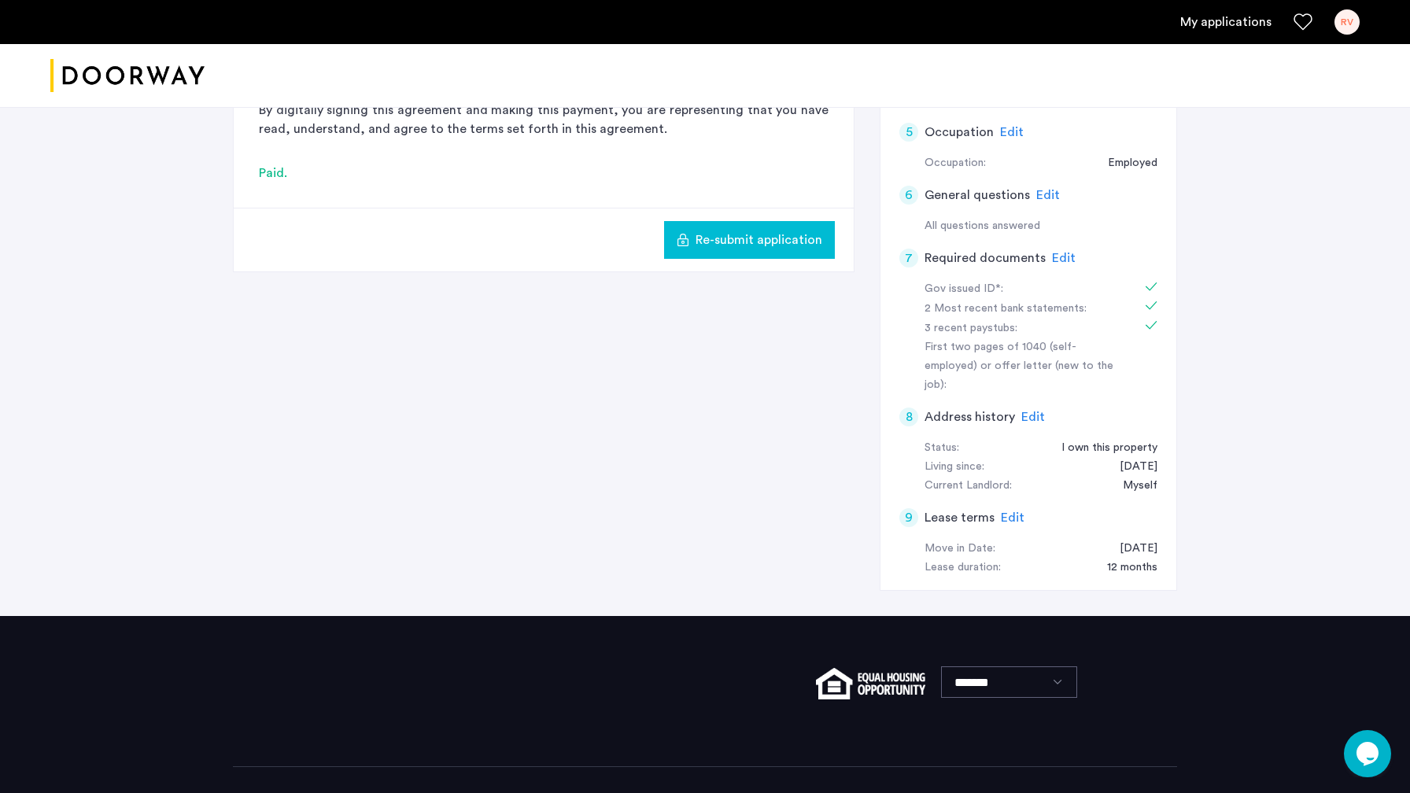
scroll to position [434, 0]
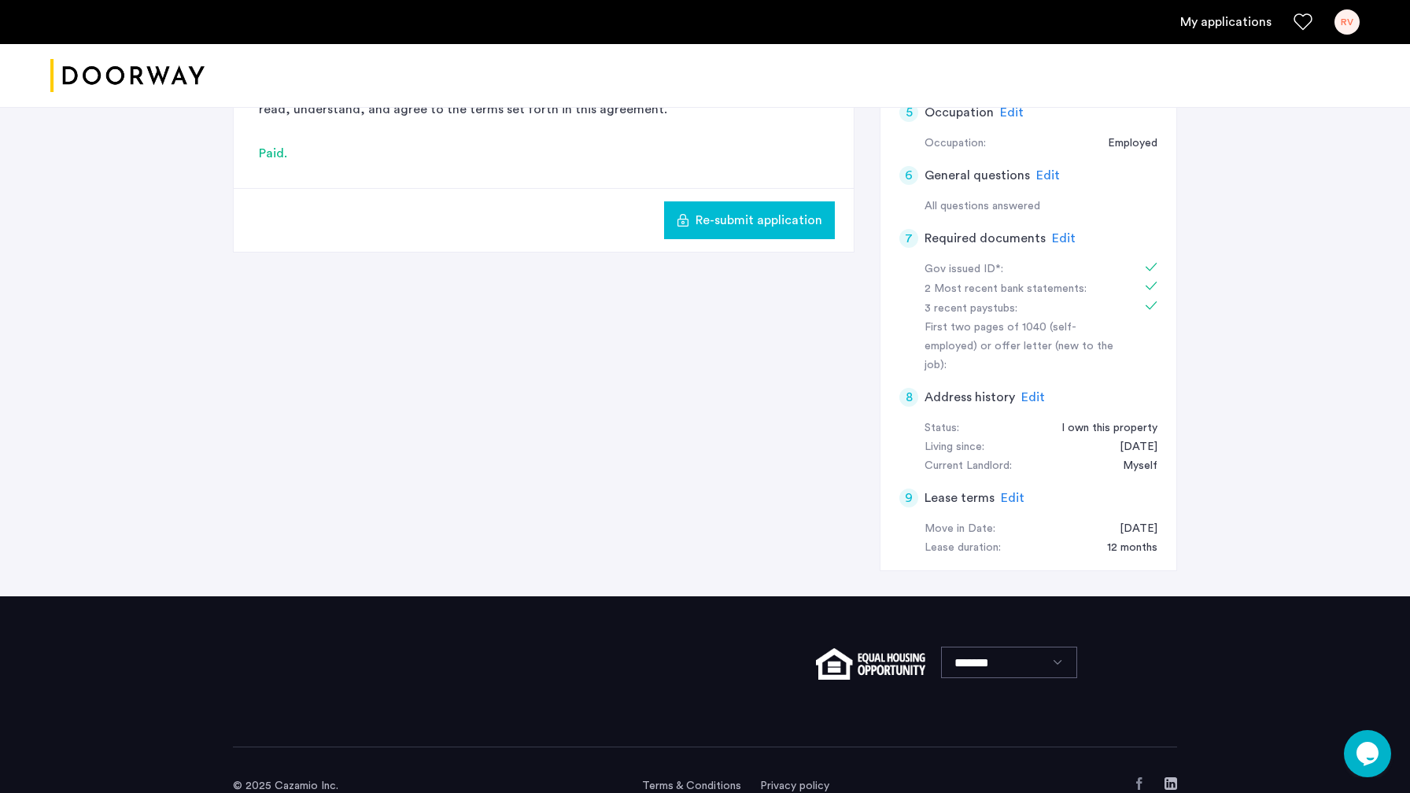
click at [1057, 233] on span "Edit" at bounding box center [1064, 238] width 24 height 13
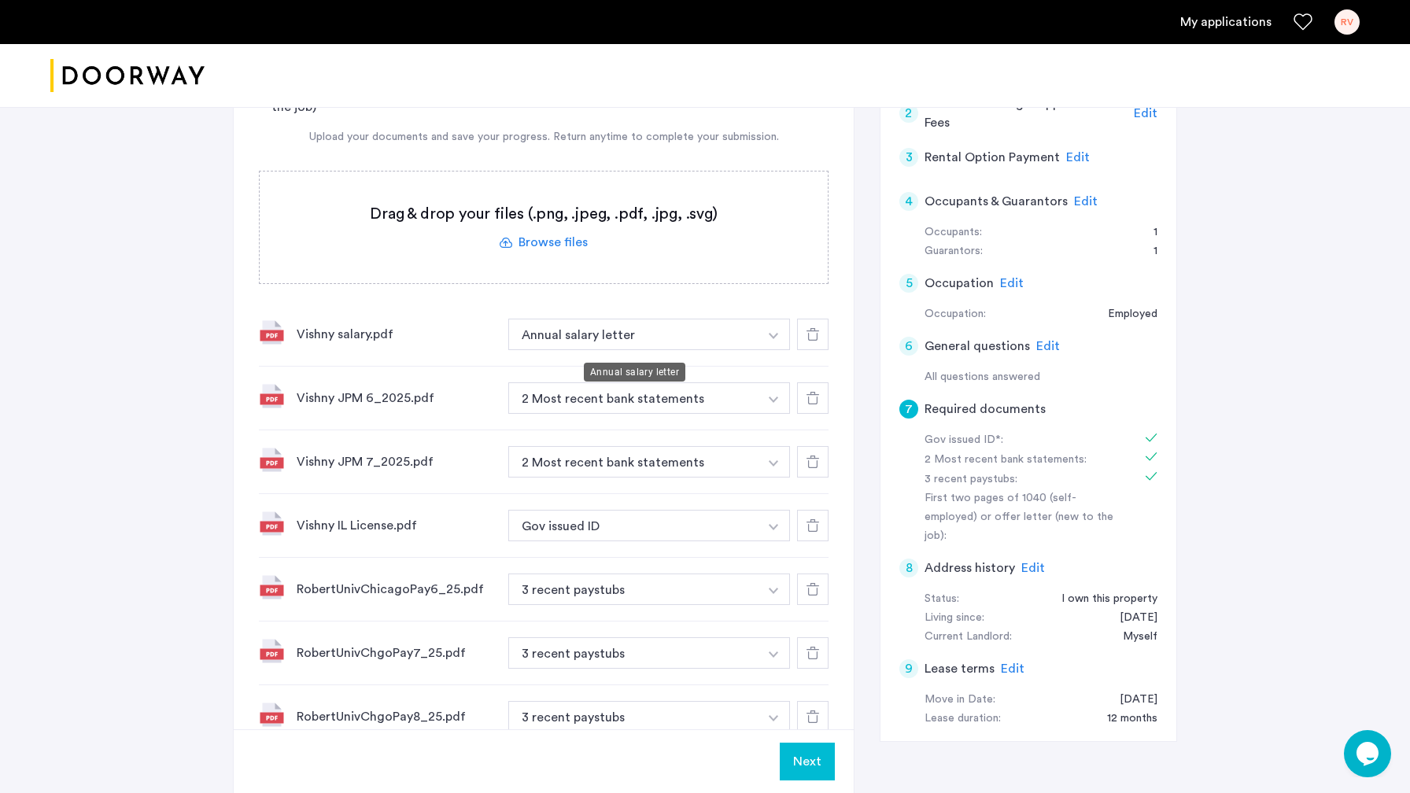
scroll to position [0, 0]
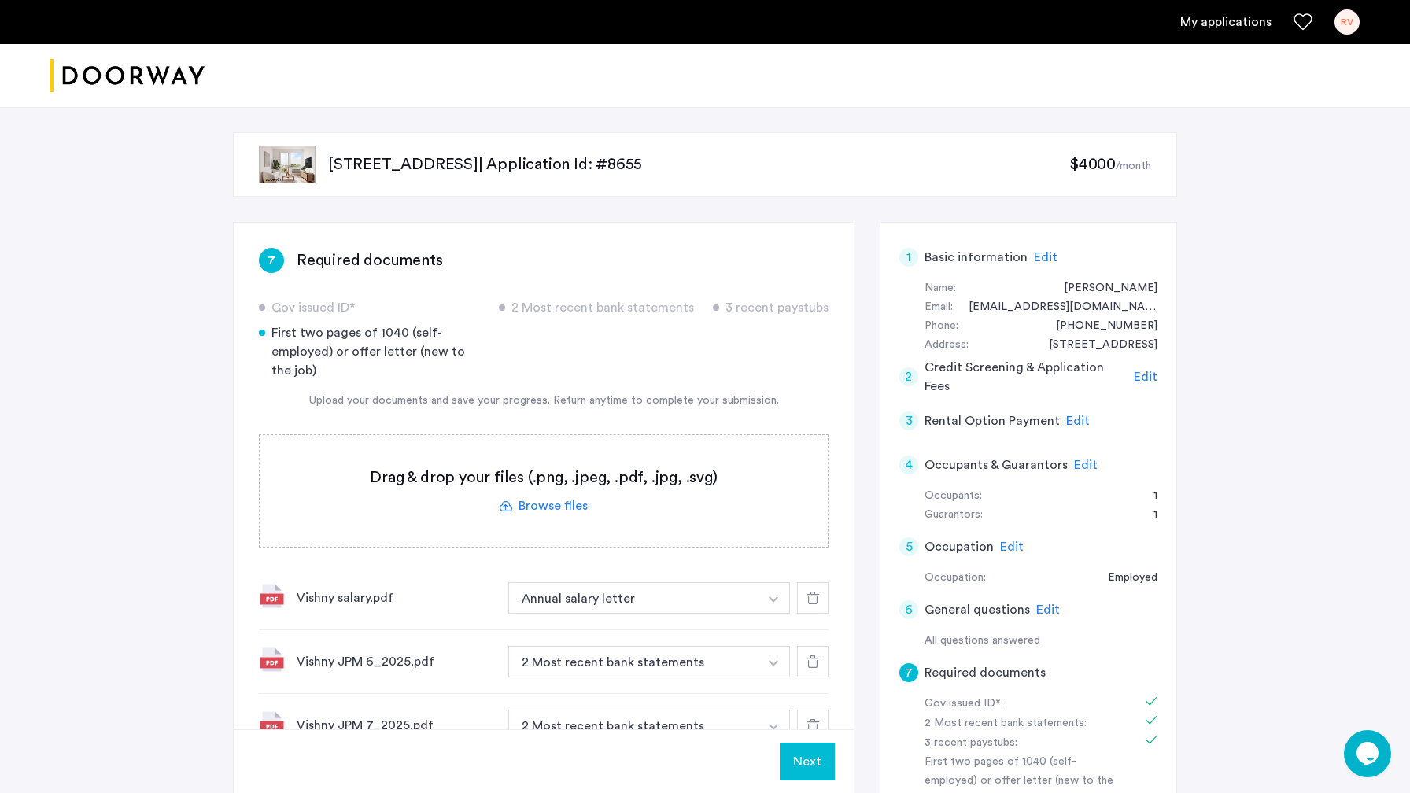
click at [805, 754] on button "Next" at bounding box center [806, 762] width 55 height 38
